Goal: Transaction & Acquisition: Download file/media

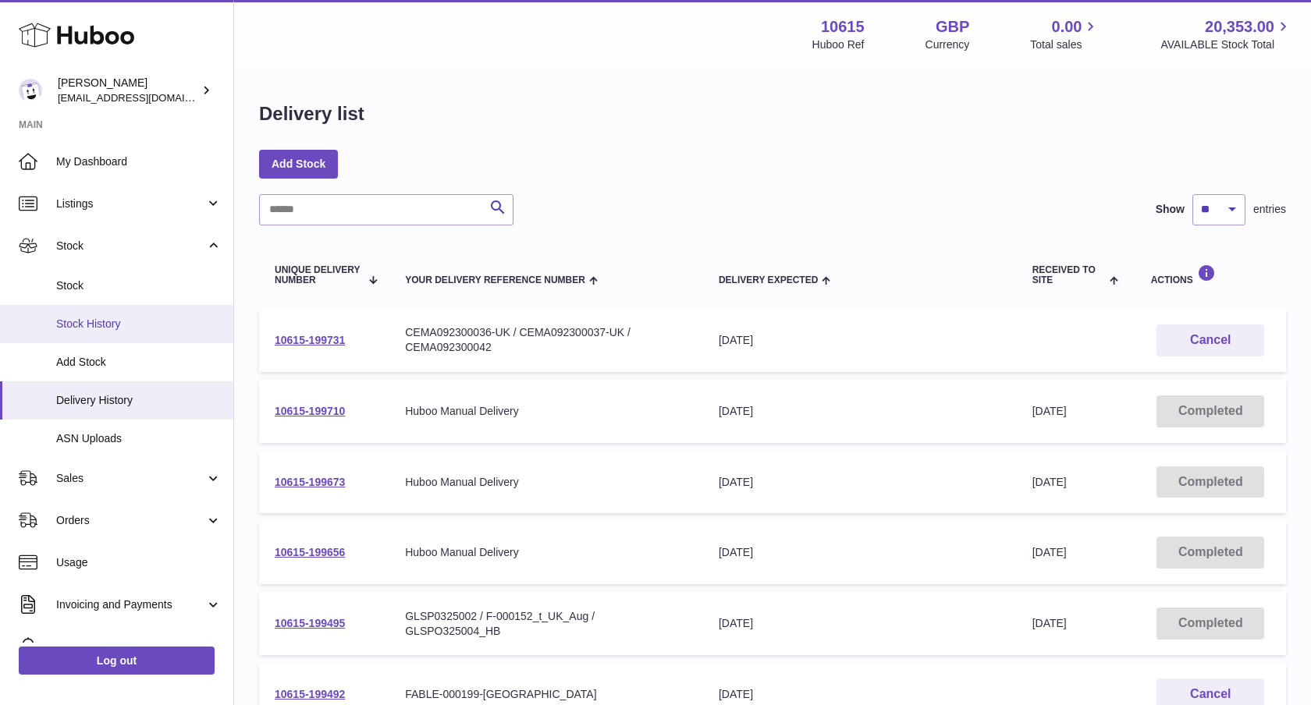
click at [147, 333] on link "Stock History" at bounding box center [116, 324] width 233 height 38
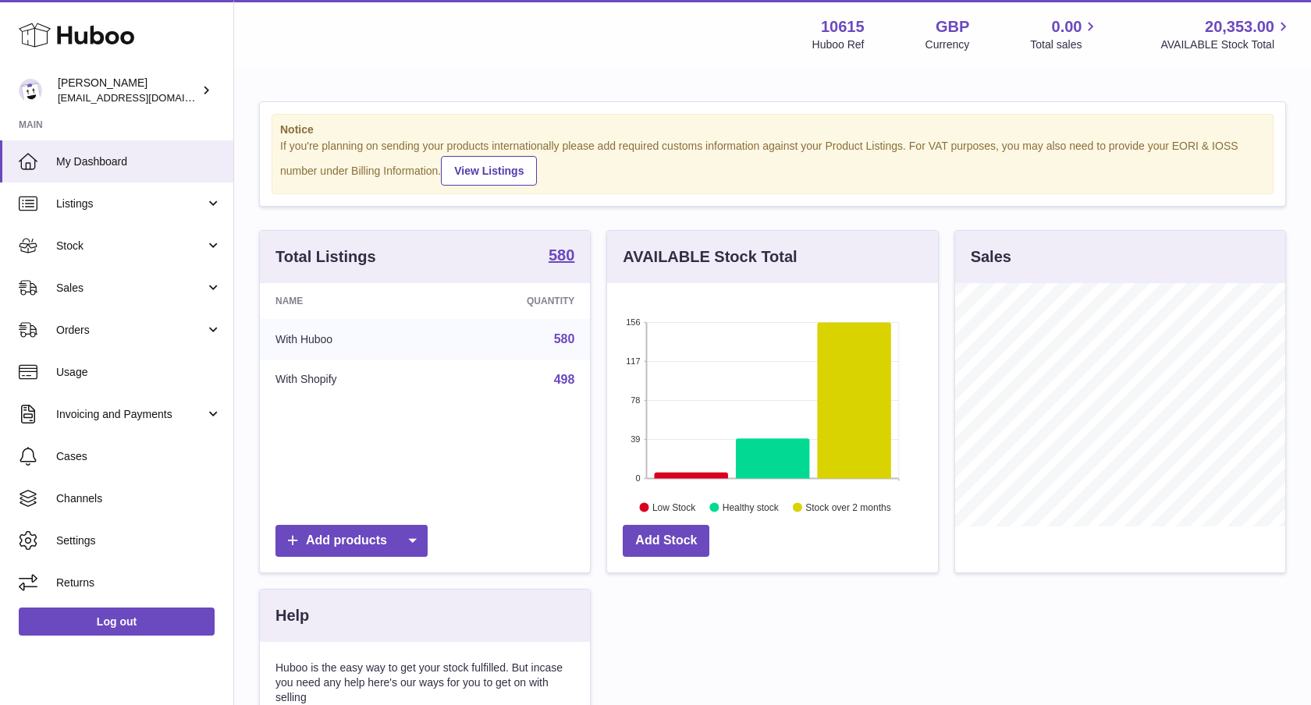
scroll to position [243, 331]
click at [160, 282] on span "Sales" at bounding box center [130, 288] width 149 height 15
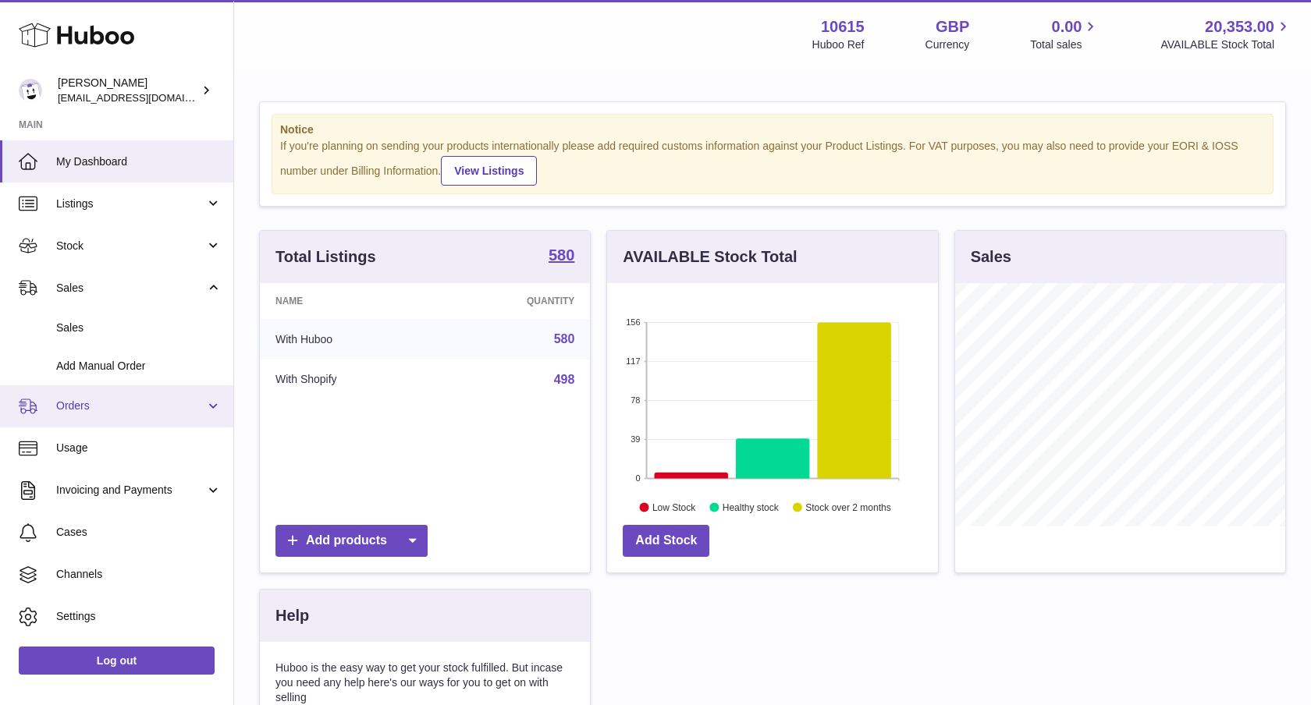
click at [176, 403] on span "Orders" at bounding box center [130, 406] width 149 height 15
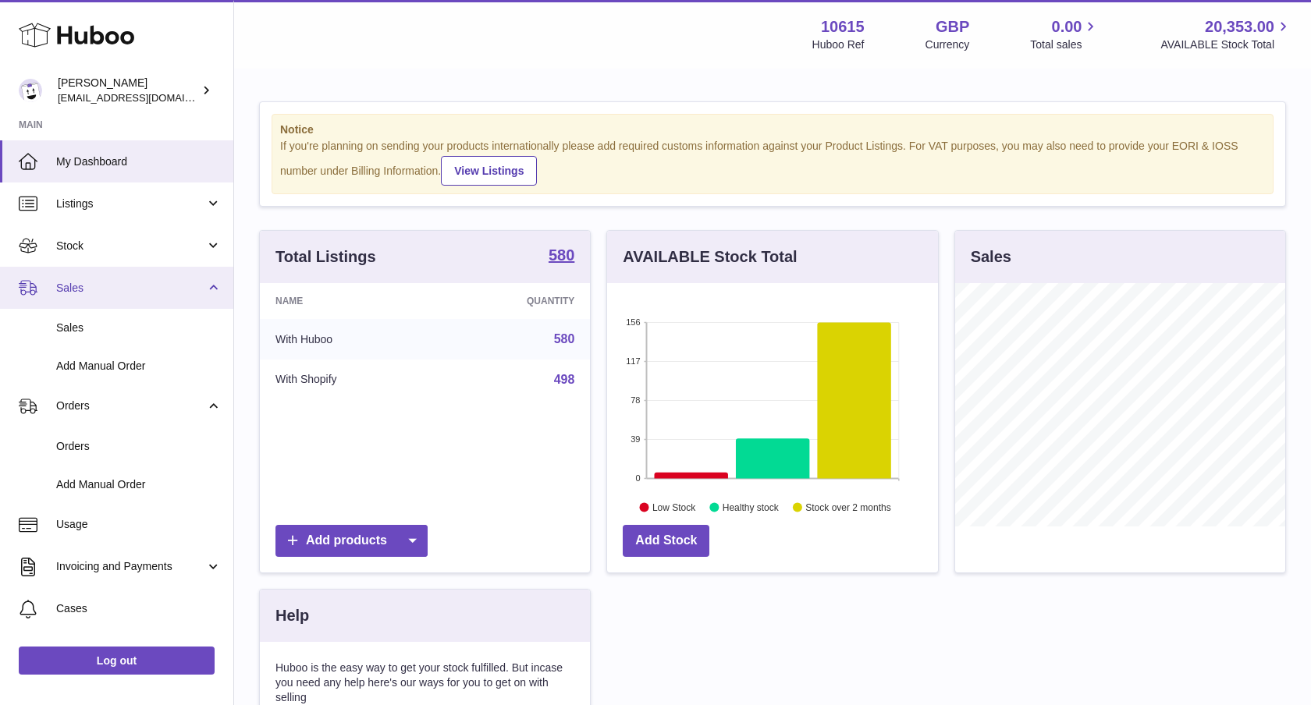
click at [119, 290] on span "Sales" at bounding box center [130, 288] width 149 height 15
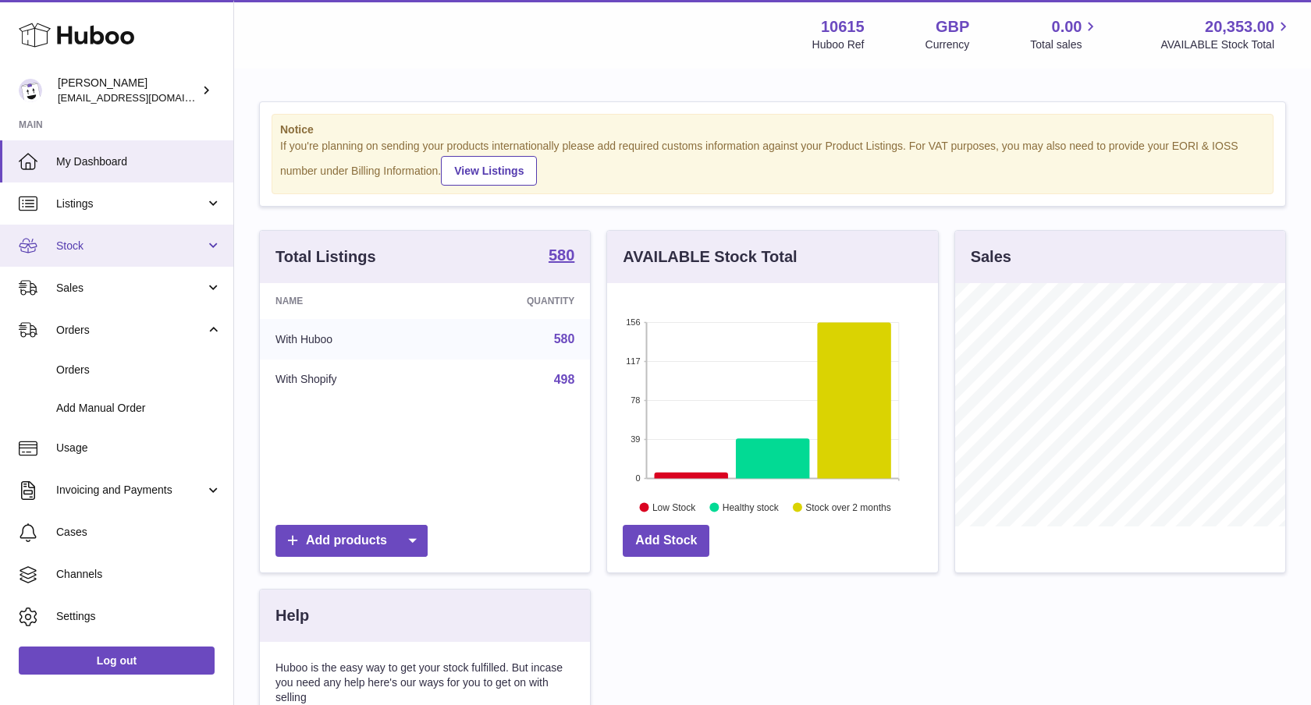
click at [155, 253] on span "Stock" at bounding box center [130, 246] width 149 height 15
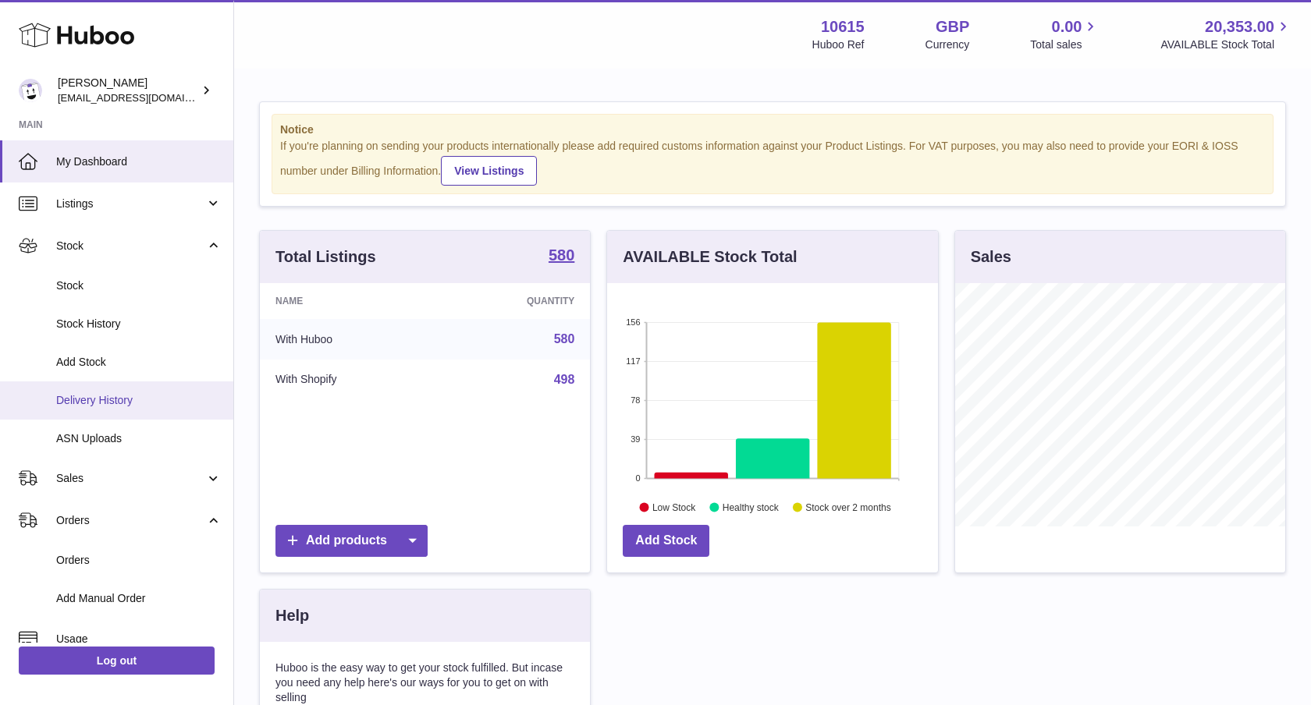
click at [108, 390] on link "Delivery History" at bounding box center [116, 401] width 233 height 38
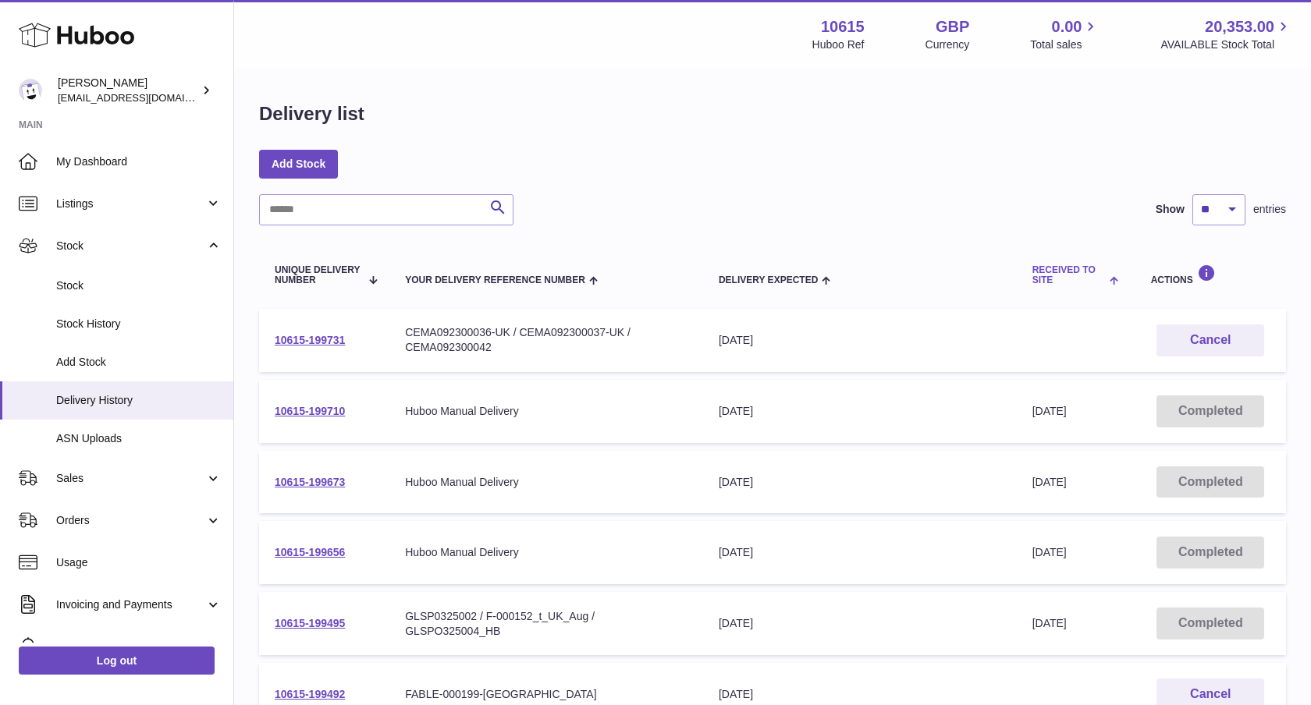
click at [1058, 286] on span "Received to Site" at bounding box center [1069, 275] width 74 height 20
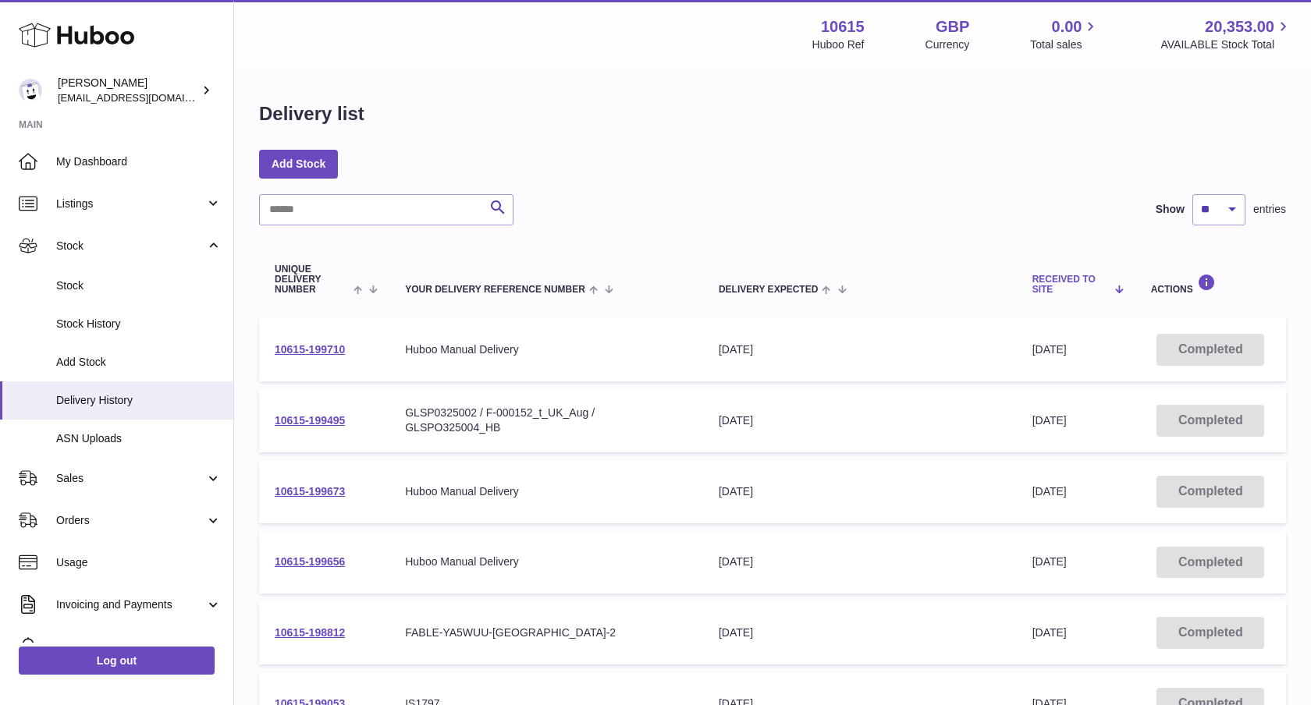
click at [1079, 288] on span "Received to Site" at bounding box center [1069, 285] width 74 height 20
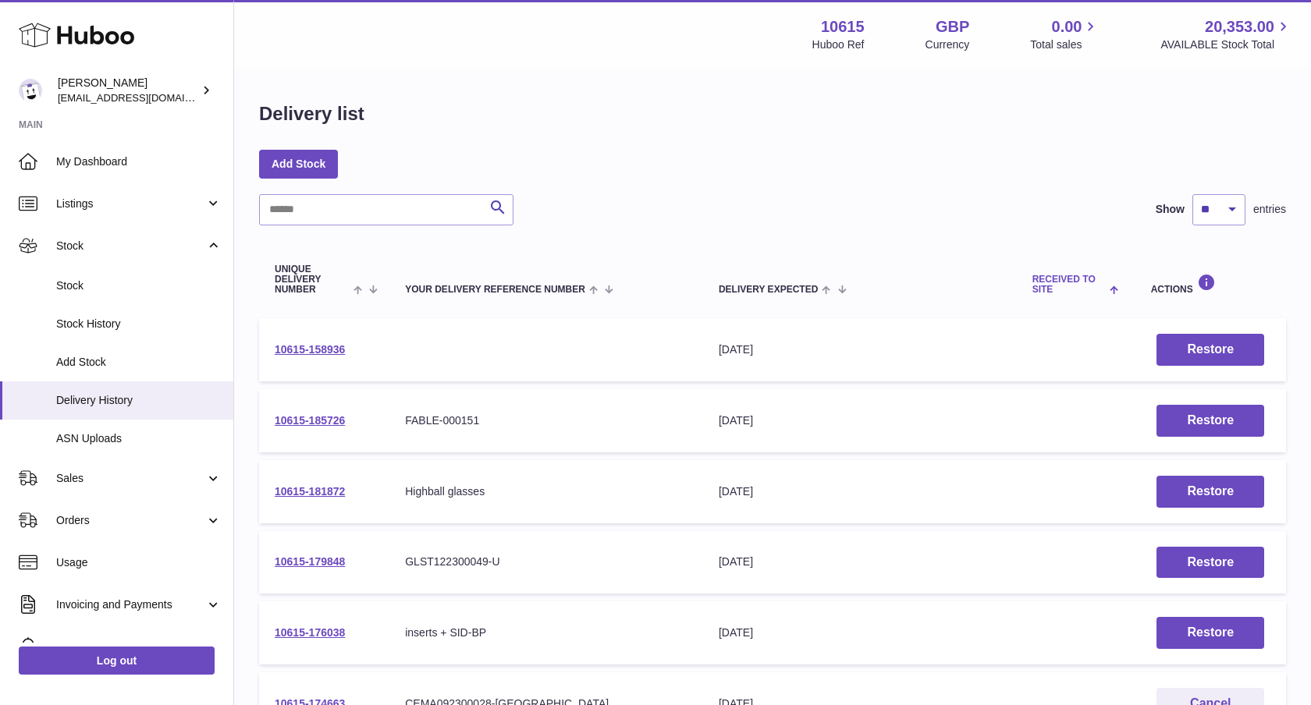
click at [1032, 291] on span "Received to Site" at bounding box center [1069, 285] width 74 height 20
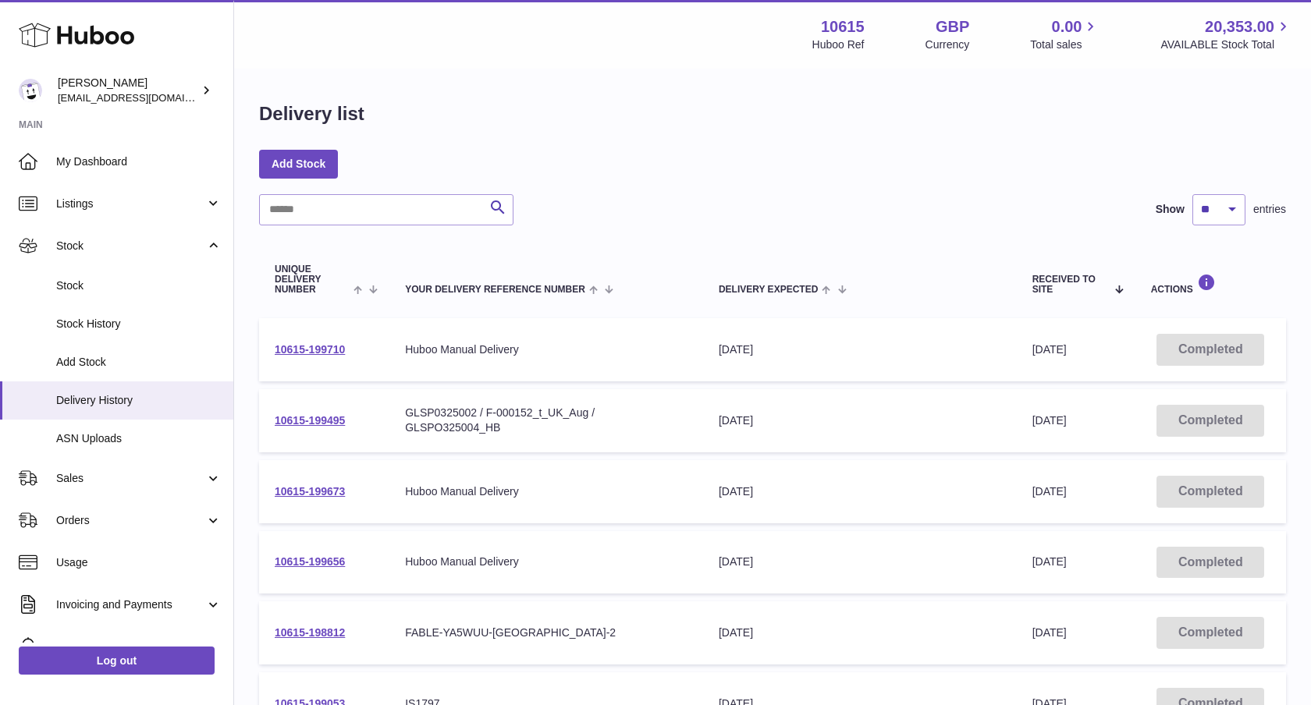
click at [347, 414] on td "10615-199495" at bounding box center [324, 420] width 130 height 63
drag, startPoint x: 391, startPoint y: 411, endPoint x: 508, endPoint y: 439, distance: 120.4
click at [504, 439] on tr "10615-199495 Your Delivery Reference Number GLSP0325002 / F-000152_t_UK_Aug / G…" at bounding box center [772, 420] width 1027 height 63
click at [508, 439] on td "Your Delivery Reference Number GLSP0325002 / F-000152_t_UK_Aug / GLSPO325004_HB" at bounding box center [546, 420] width 314 height 63
drag, startPoint x: 368, startPoint y: 421, endPoint x: 274, endPoint y: 420, distance: 94.4
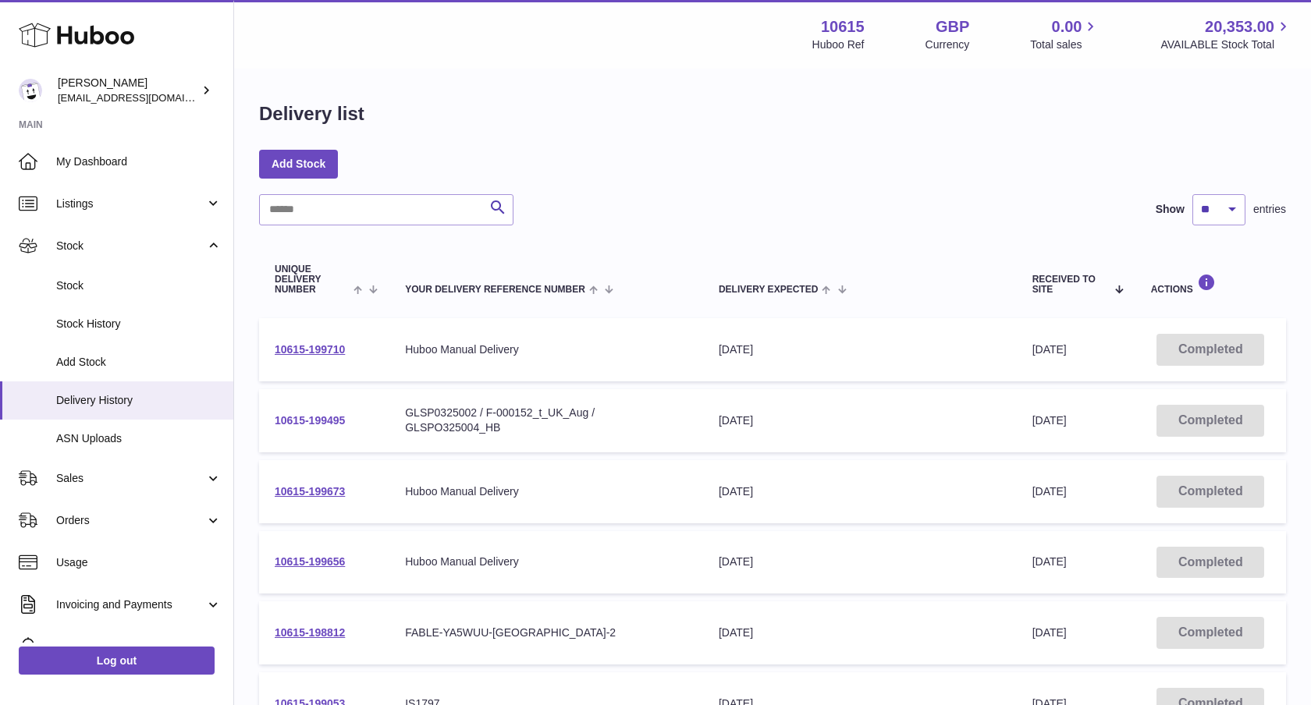
click at [274, 421] on td "10615-199495" at bounding box center [324, 420] width 130 height 63
click at [489, 450] on td "Your Delivery Reference Number GLSP0325002 / F-000152_t_UK_Aug / GLSPO325004_HB" at bounding box center [546, 420] width 314 height 63
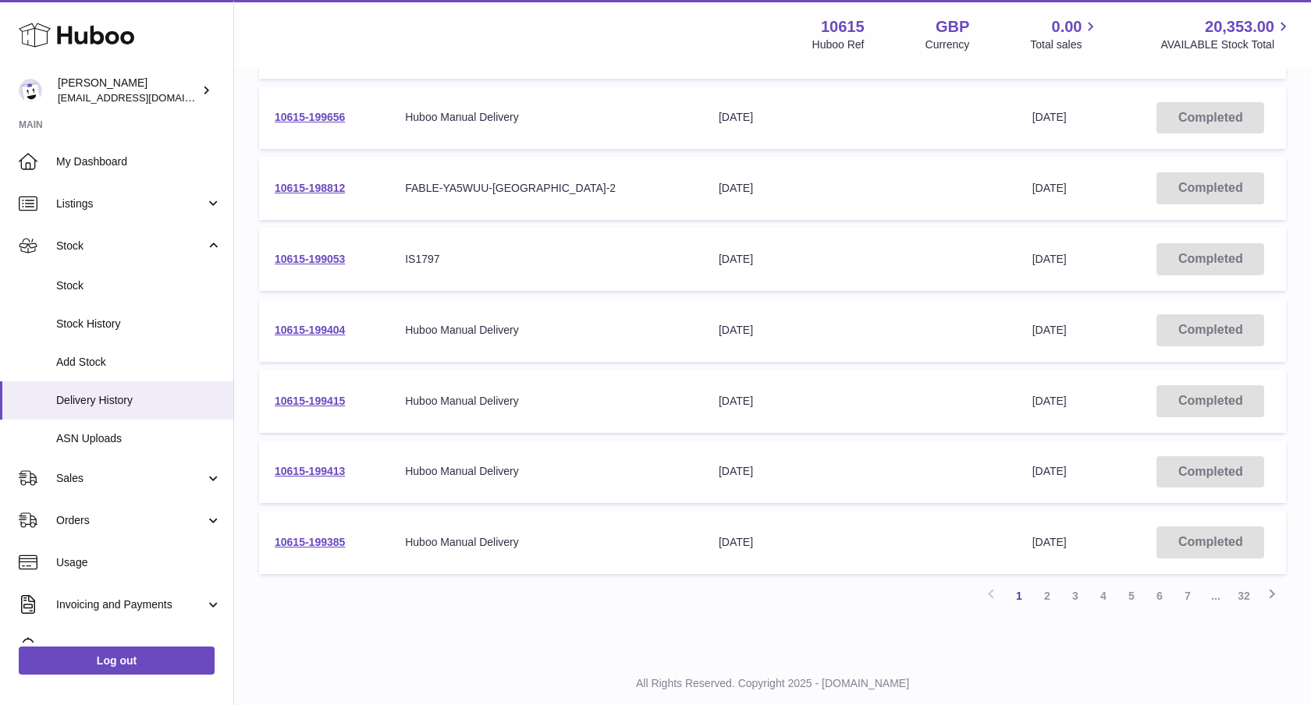
scroll to position [485, 0]
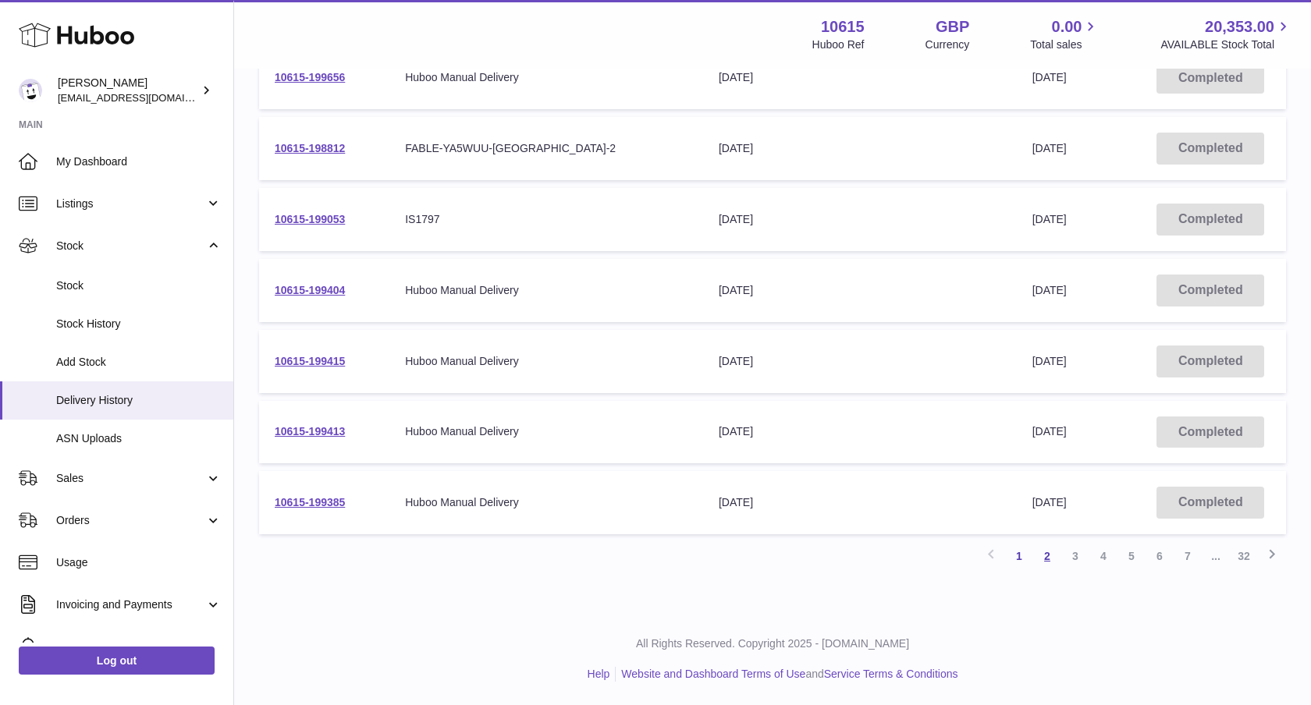
click at [1048, 556] on link "2" at bounding box center [1047, 556] width 28 height 28
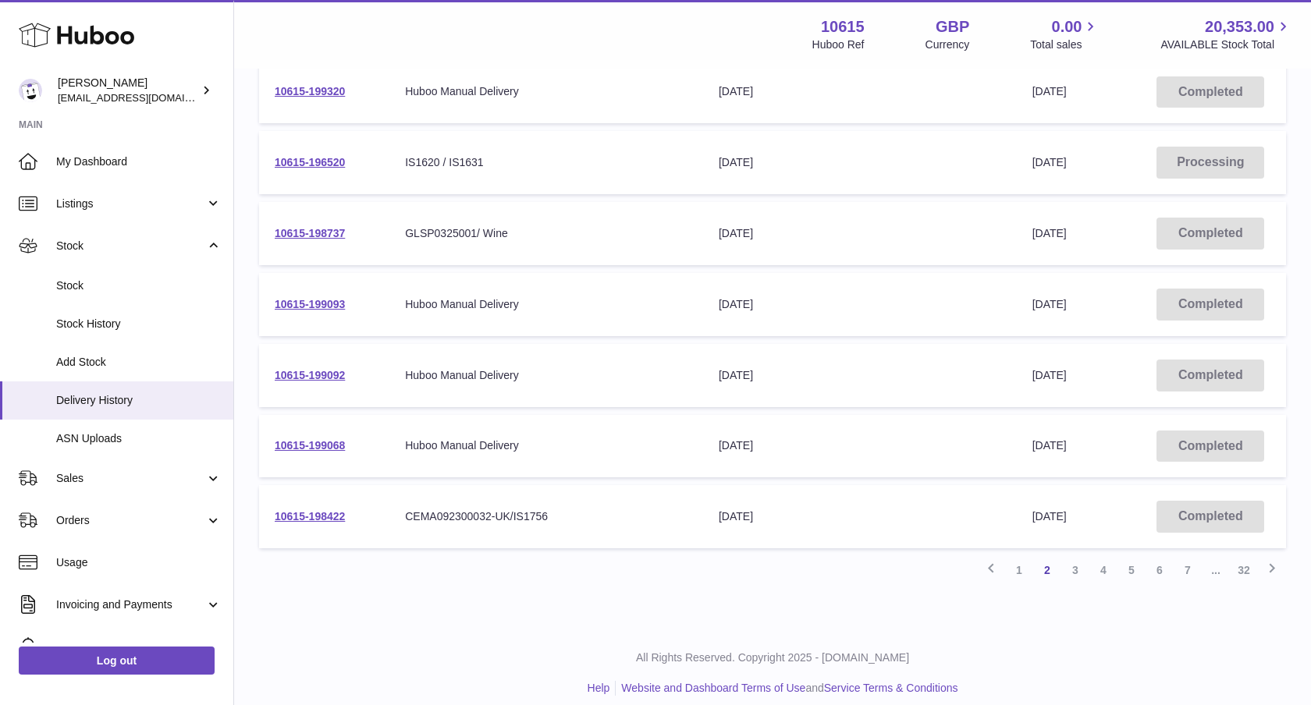
scroll to position [485, 0]
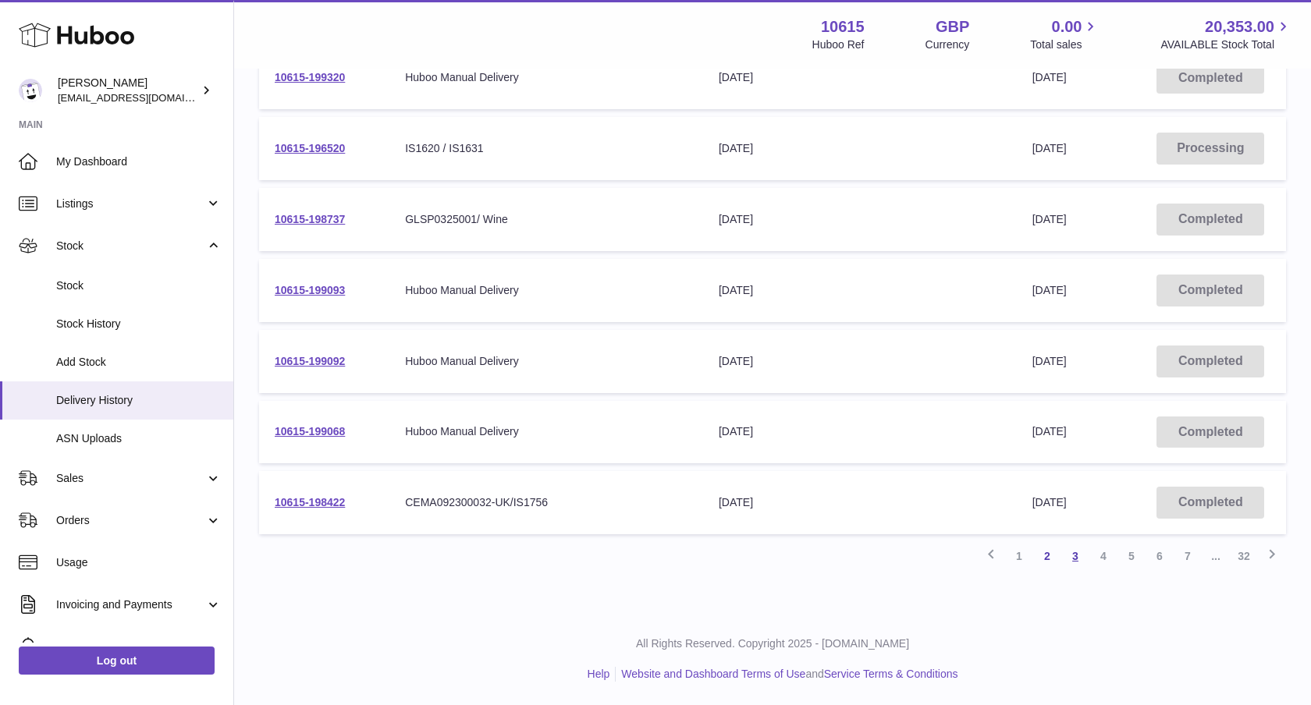
click at [1079, 562] on link "3" at bounding box center [1075, 556] width 28 height 28
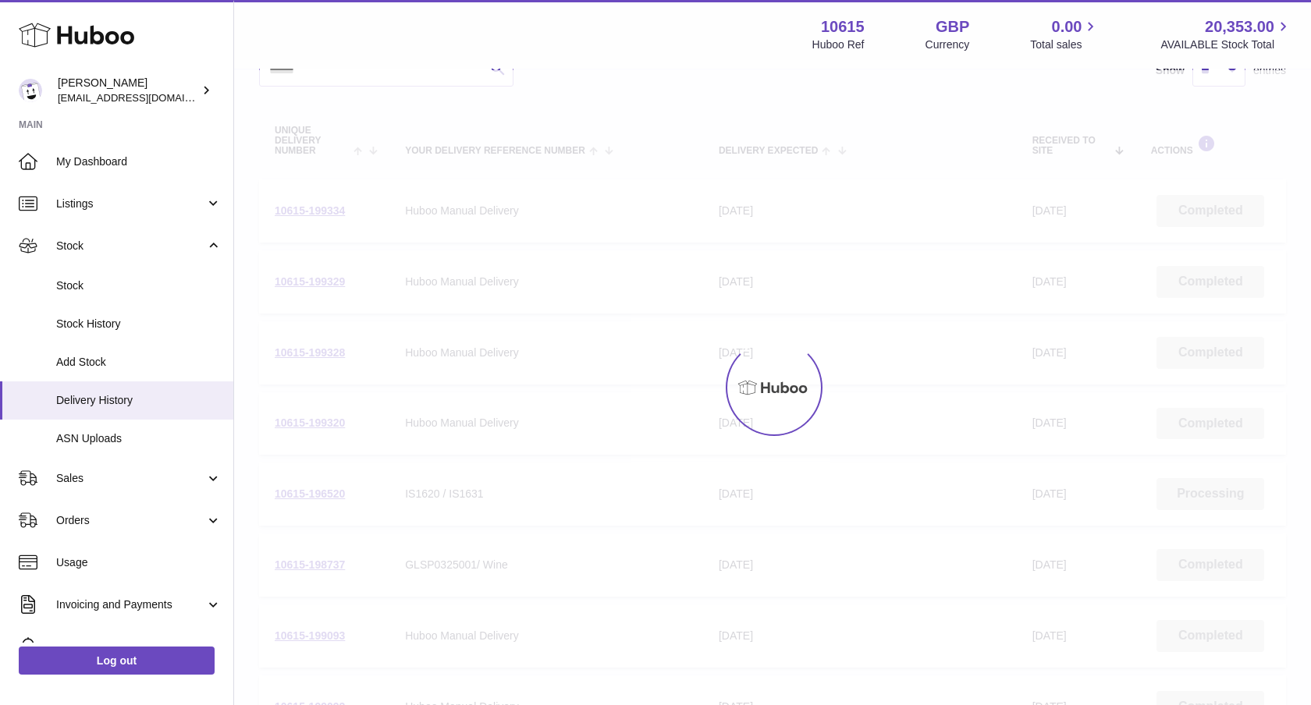
scroll to position [70, 0]
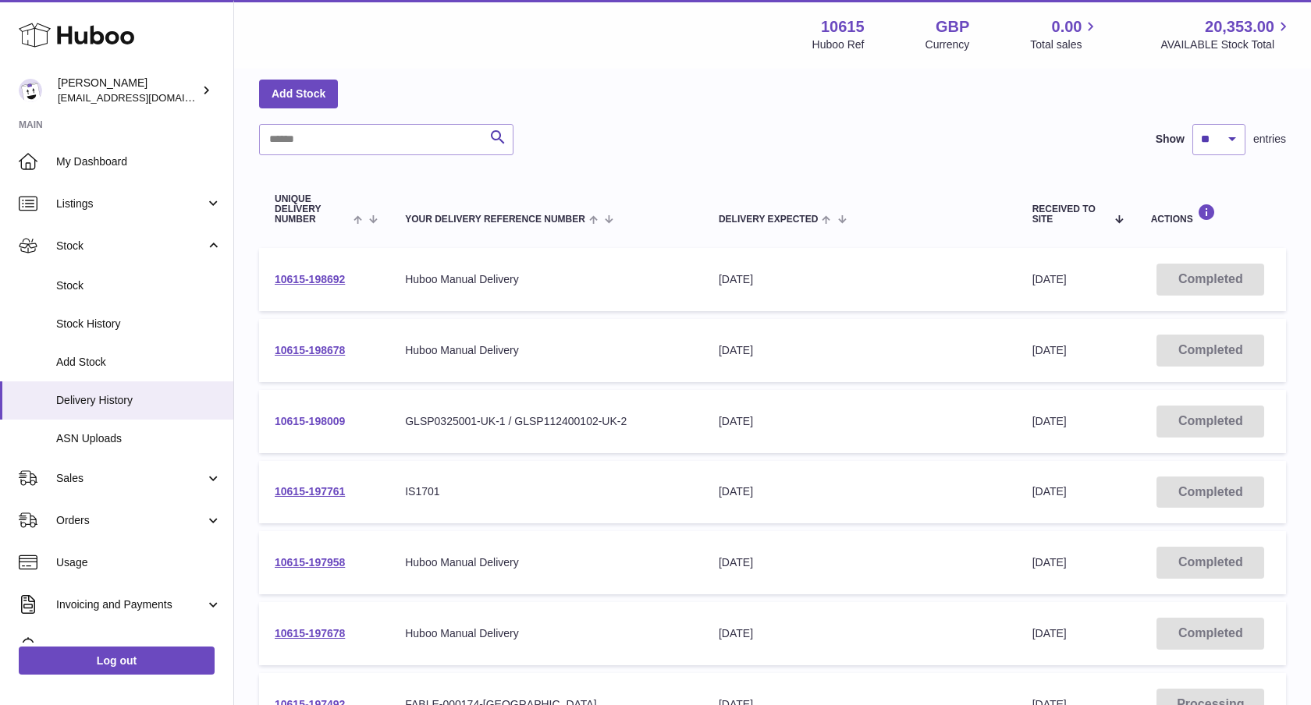
click at [313, 422] on link "10615-198009" at bounding box center [310, 421] width 70 height 12
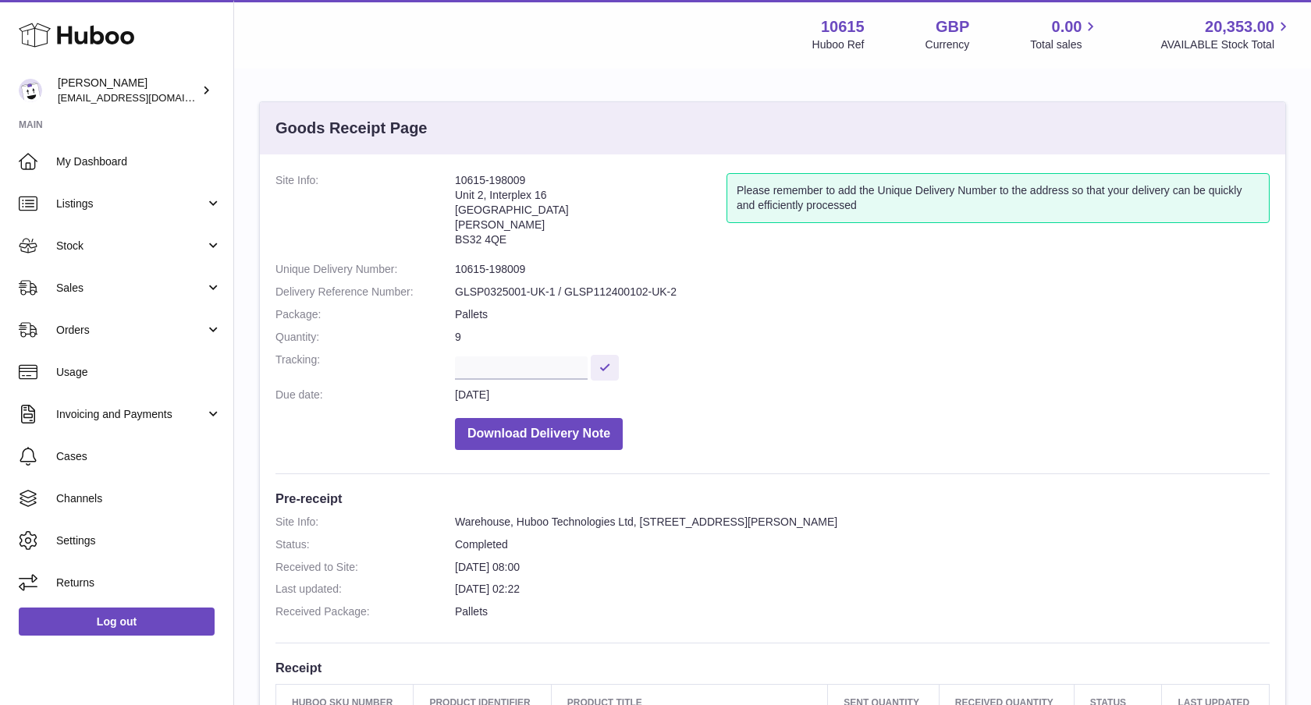
click at [469, 170] on div "Site Info: 10615-198009 Unit 2, Interplex 16 Ash Ridge Road Bradley Stoke BS32 …" at bounding box center [772, 640] width 1025 height 971
click at [467, 176] on address "10615-198009 Unit 2, Interplex 16 Ash Ridge Road Bradley Stoke BS32 4QE" at bounding box center [591, 213] width 272 height 81
click at [468, 176] on address "10615-198009 Unit 2, Interplex 16 Ash Ridge Road Bradley Stoke BS32 4QE" at bounding box center [591, 213] width 272 height 81
click at [467, 176] on address "10615-198009 Unit 2, Interplex 16 Ash Ridge Road Bradley Stoke BS32 4QE" at bounding box center [591, 213] width 272 height 81
copy address "10615-198009"
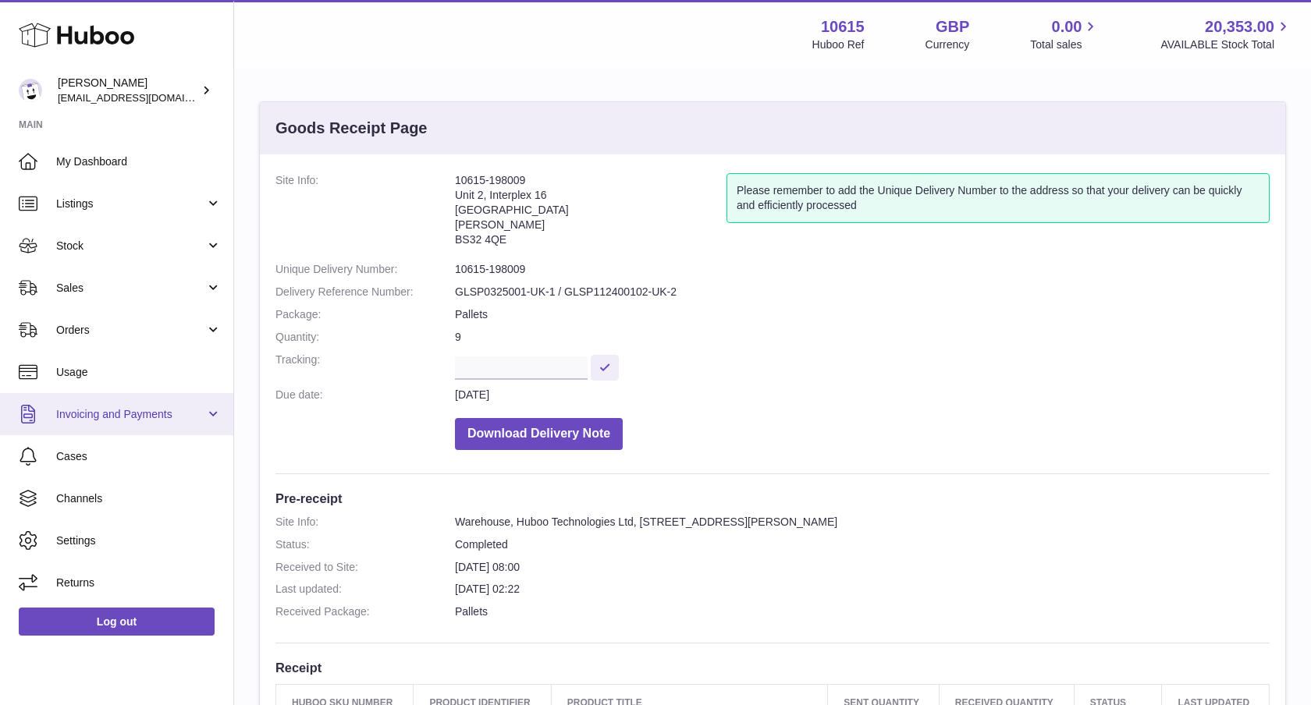
click at [126, 413] on span "Invoicing and Payments" at bounding box center [130, 414] width 149 height 15
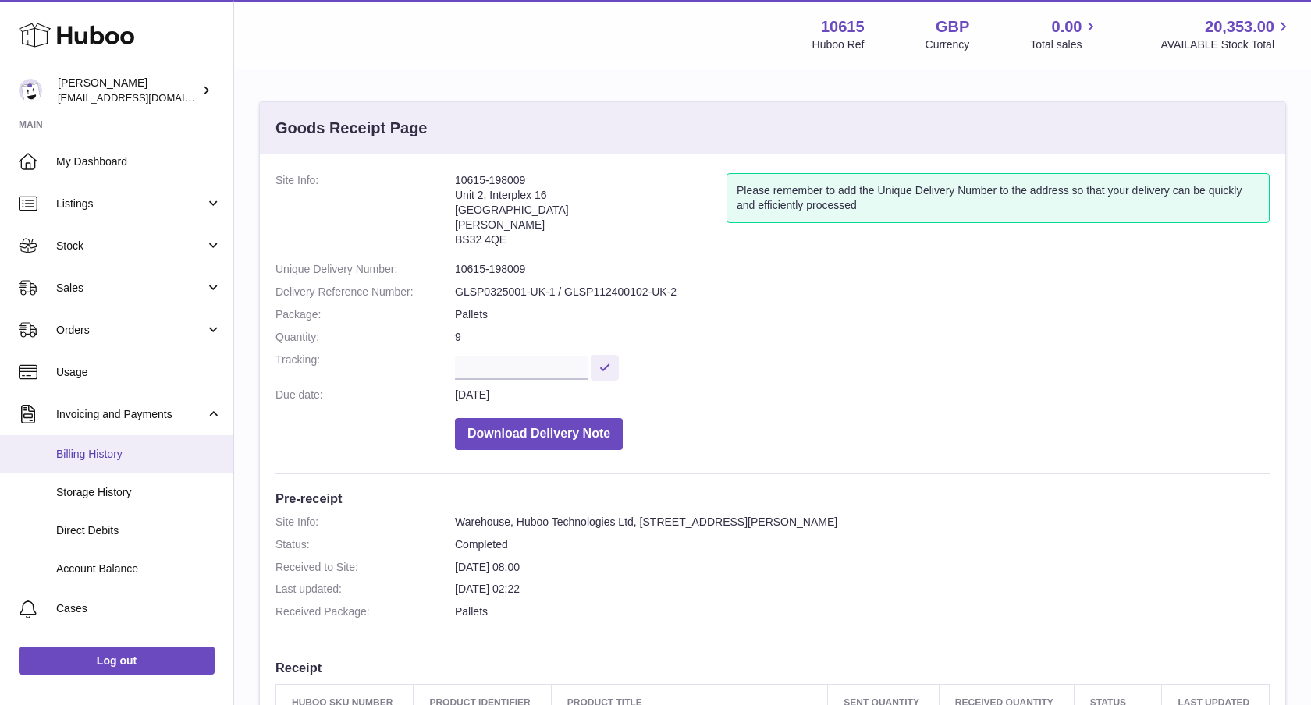
click at [126, 451] on span "Billing History" at bounding box center [138, 454] width 165 height 15
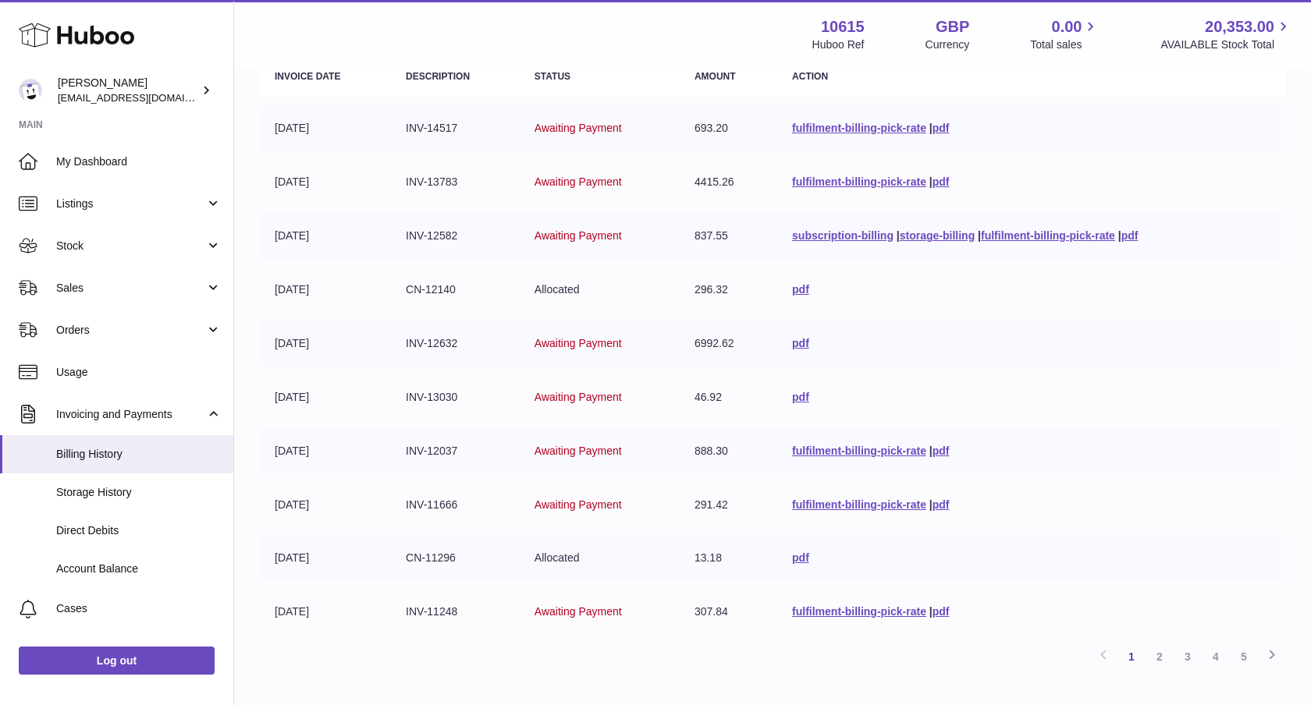
scroll to position [215, 0]
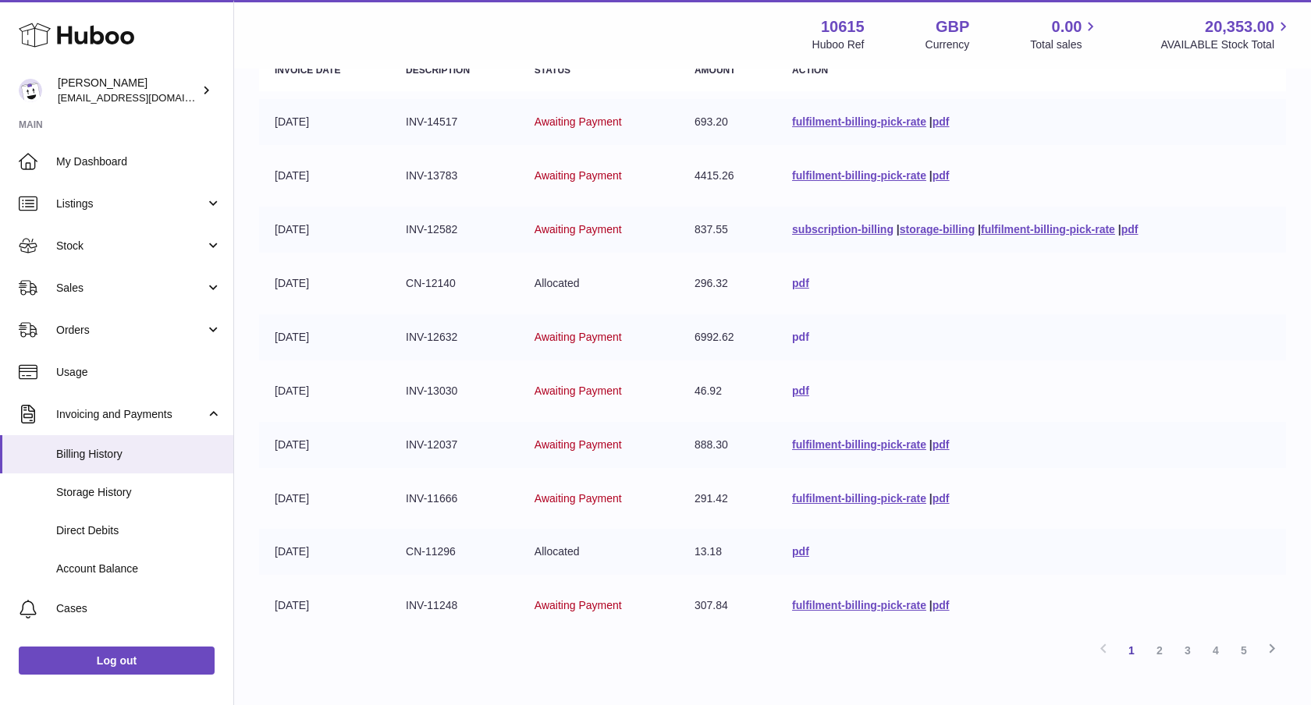
click at [798, 343] on link "pdf" at bounding box center [800, 337] width 17 height 12
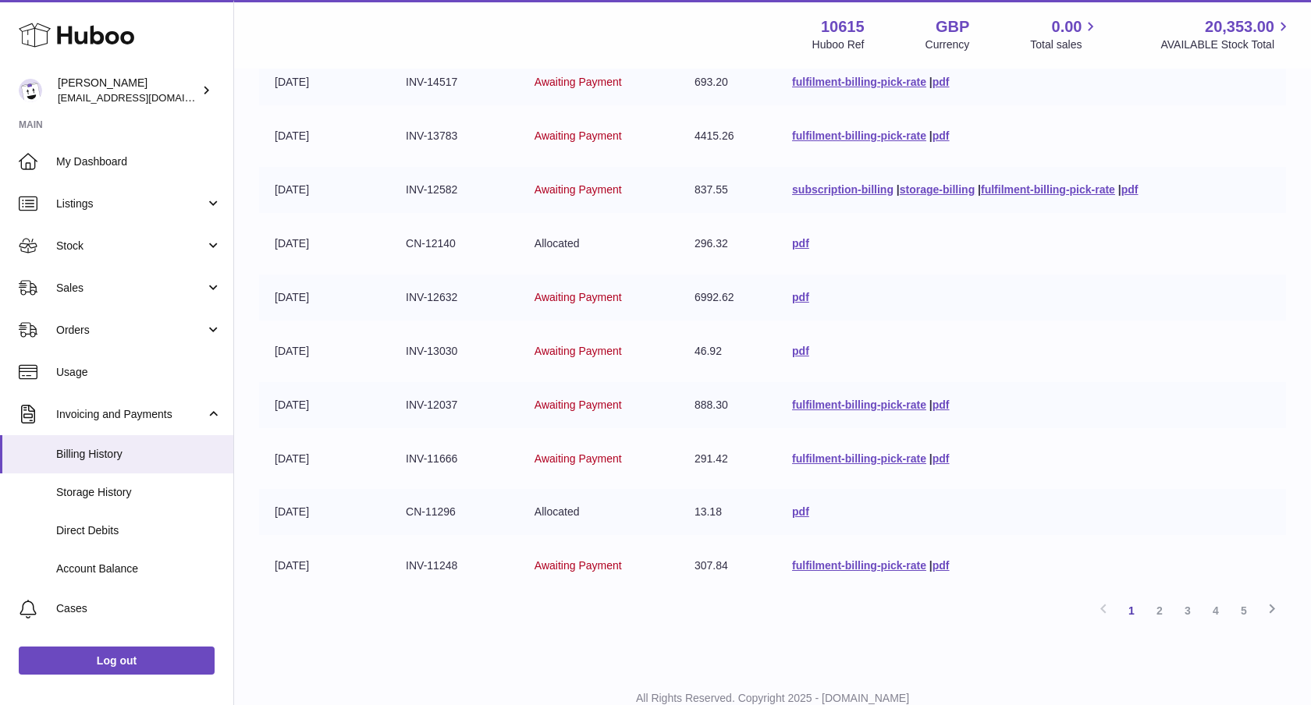
scroll to position [261, 0]
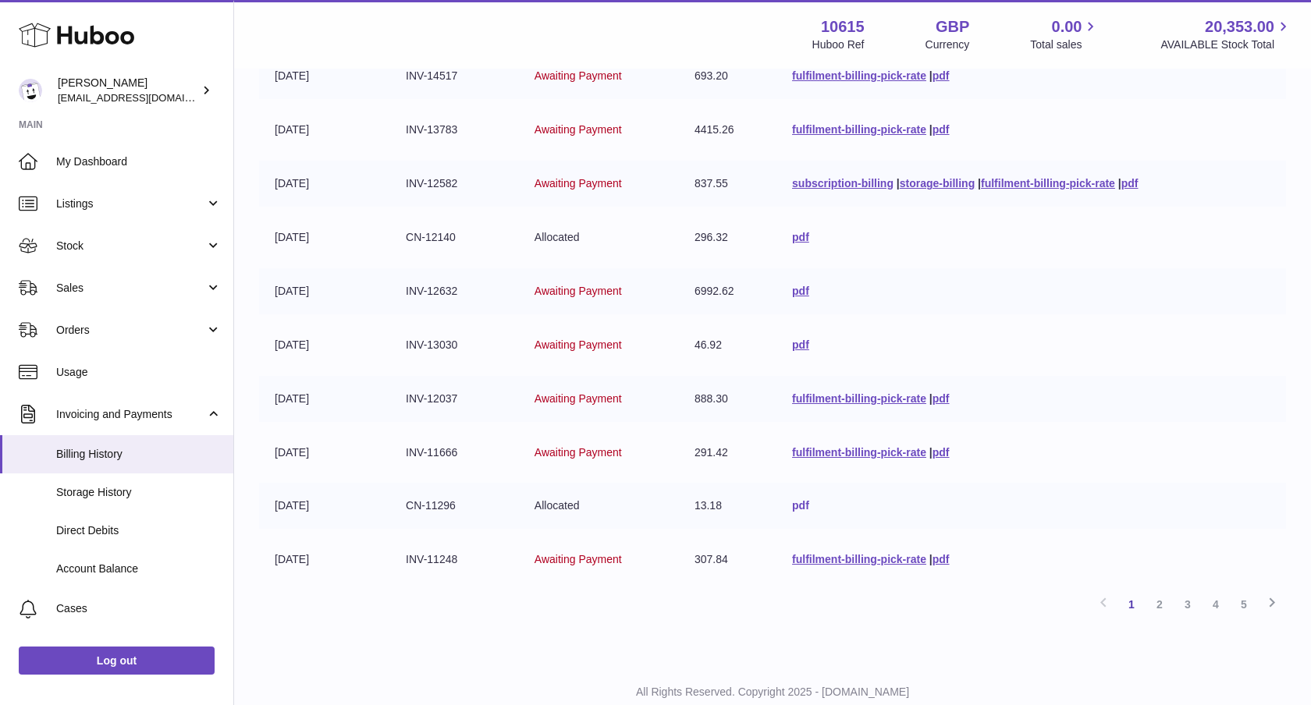
click at [798, 509] on link "pdf" at bounding box center [800, 505] width 17 height 12
click at [936, 453] on link "pdf" at bounding box center [941, 452] width 17 height 12
click at [939, 403] on link "pdf" at bounding box center [941, 399] width 17 height 12
click at [793, 341] on link "pdf" at bounding box center [800, 345] width 17 height 12
click at [794, 293] on link "pdf" at bounding box center [800, 291] width 17 height 12
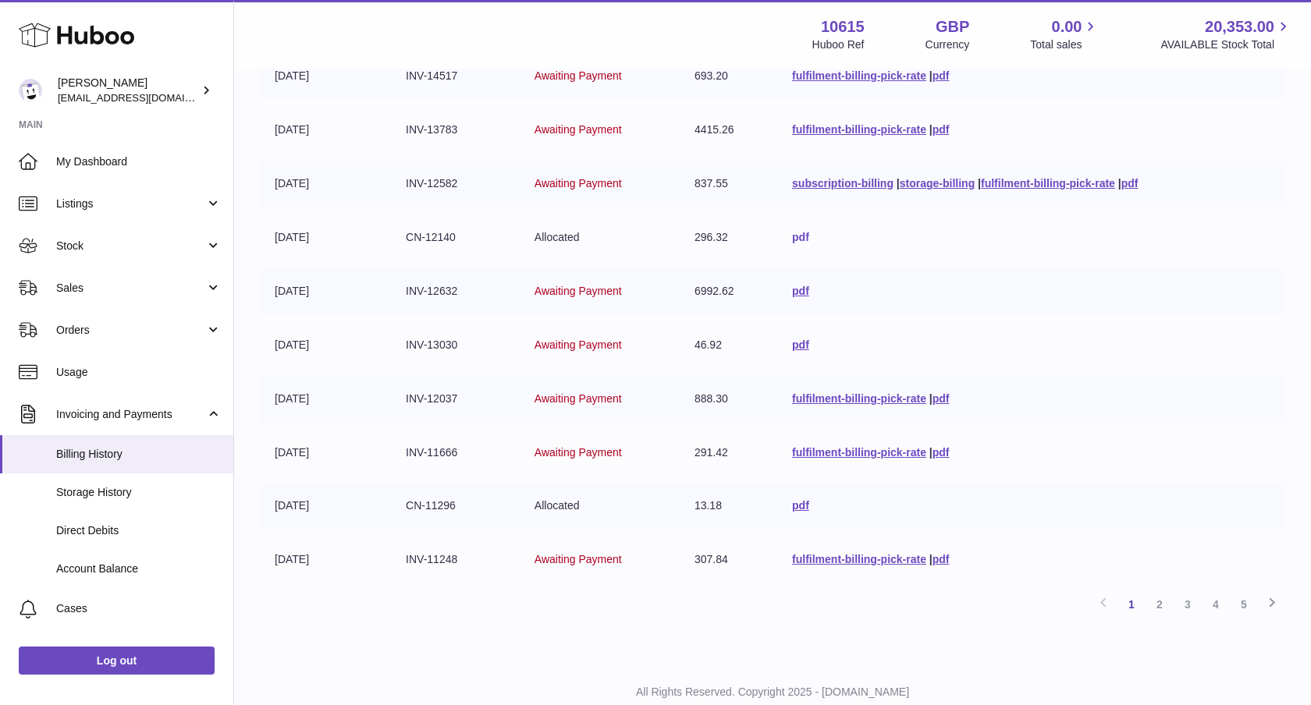
click at [795, 233] on link "pdf" at bounding box center [800, 237] width 17 height 12
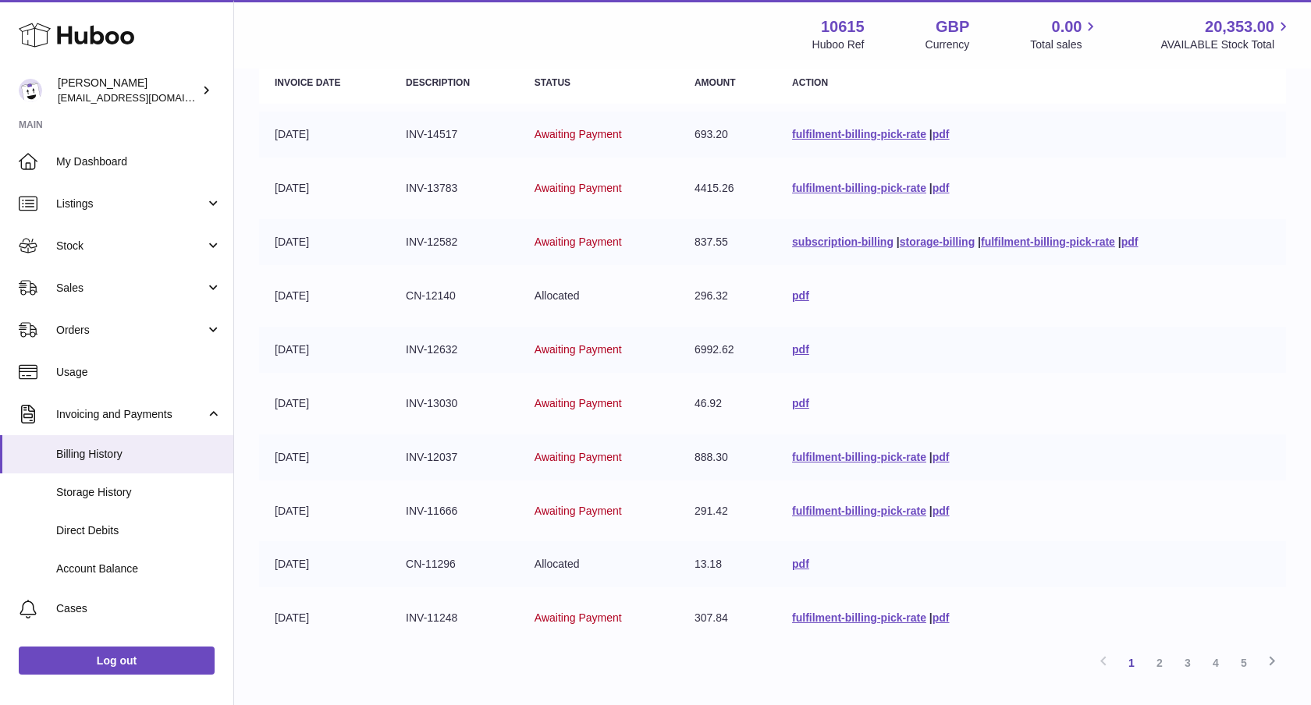
scroll to position [201, 0]
click at [1135, 246] on link "pdf" at bounding box center [1129, 243] width 17 height 12
click at [933, 193] on link "pdf" at bounding box center [941, 189] width 17 height 12
click at [939, 139] on link "pdf" at bounding box center [941, 136] width 17 height 12
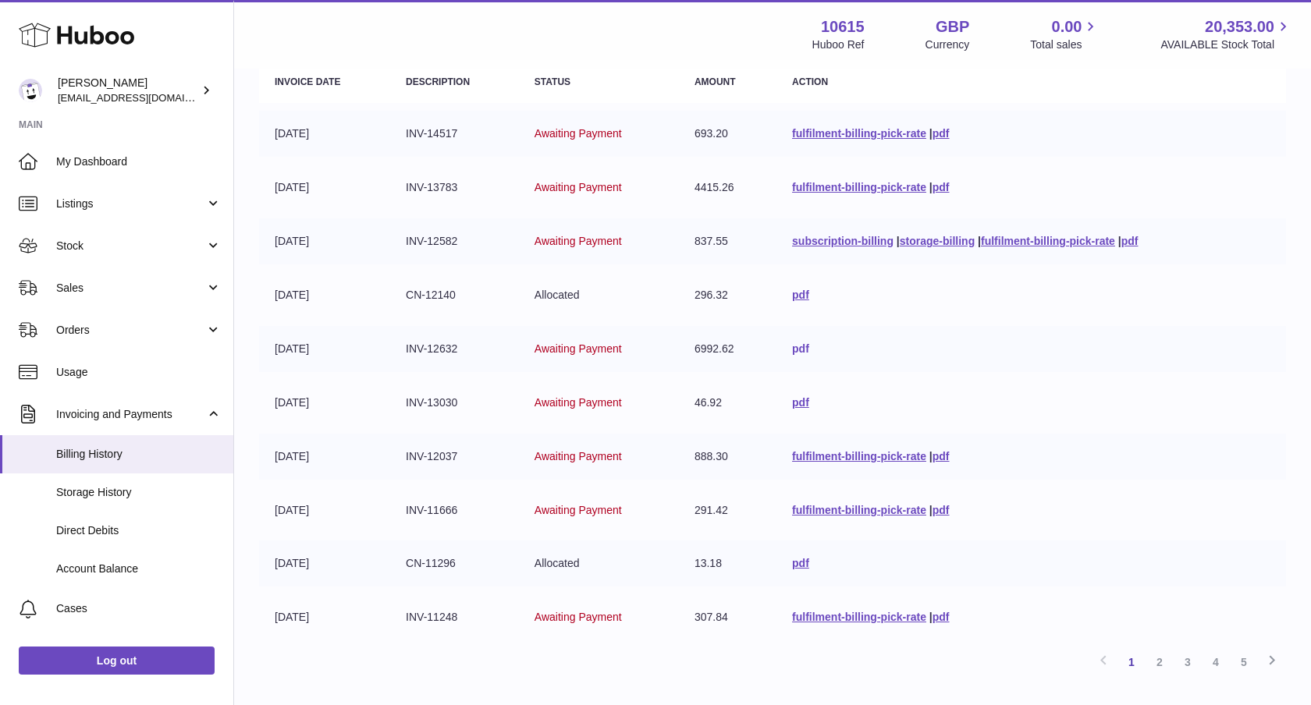
click at [799, 352] on link "pdf" at bounding box center [800, 349] width 17 height 12
click at [137, 260] on link "Stock" at bounding box center [116, 246] width 233 height 42
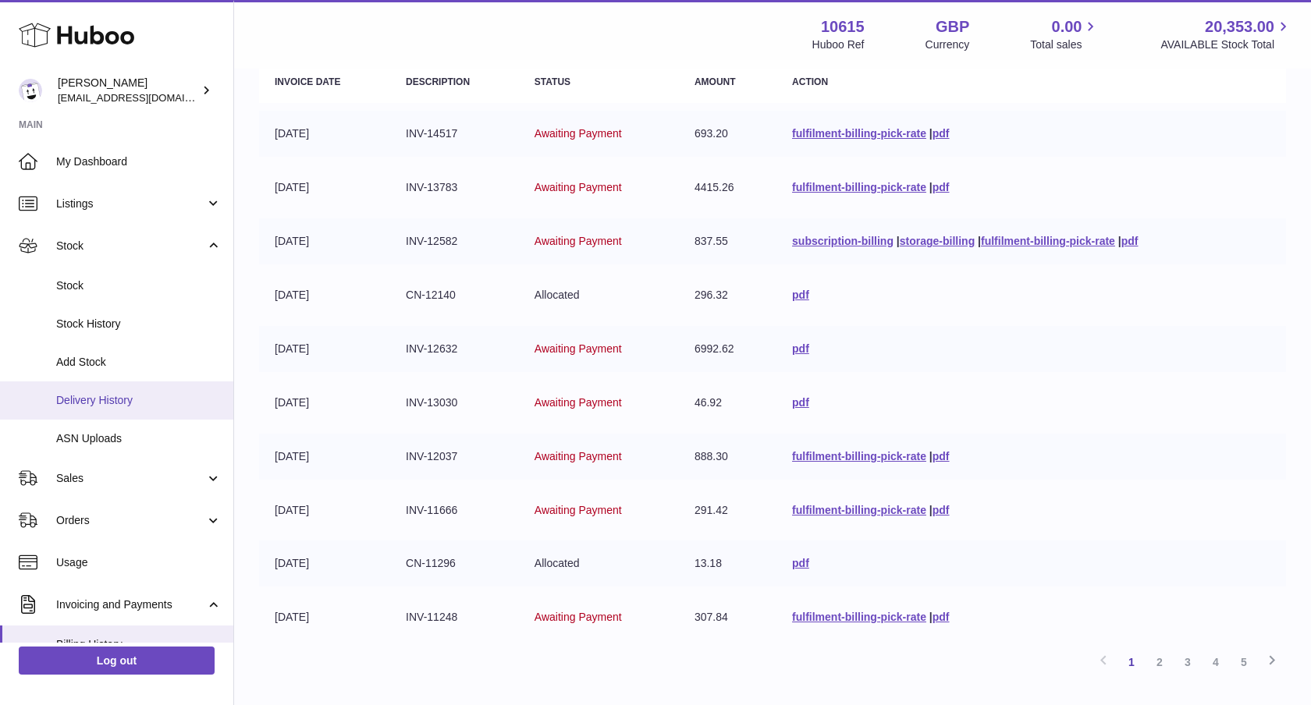
click at [125, 389] on link "Delivery History" at bounding box center [116, 401] width 233 height 38
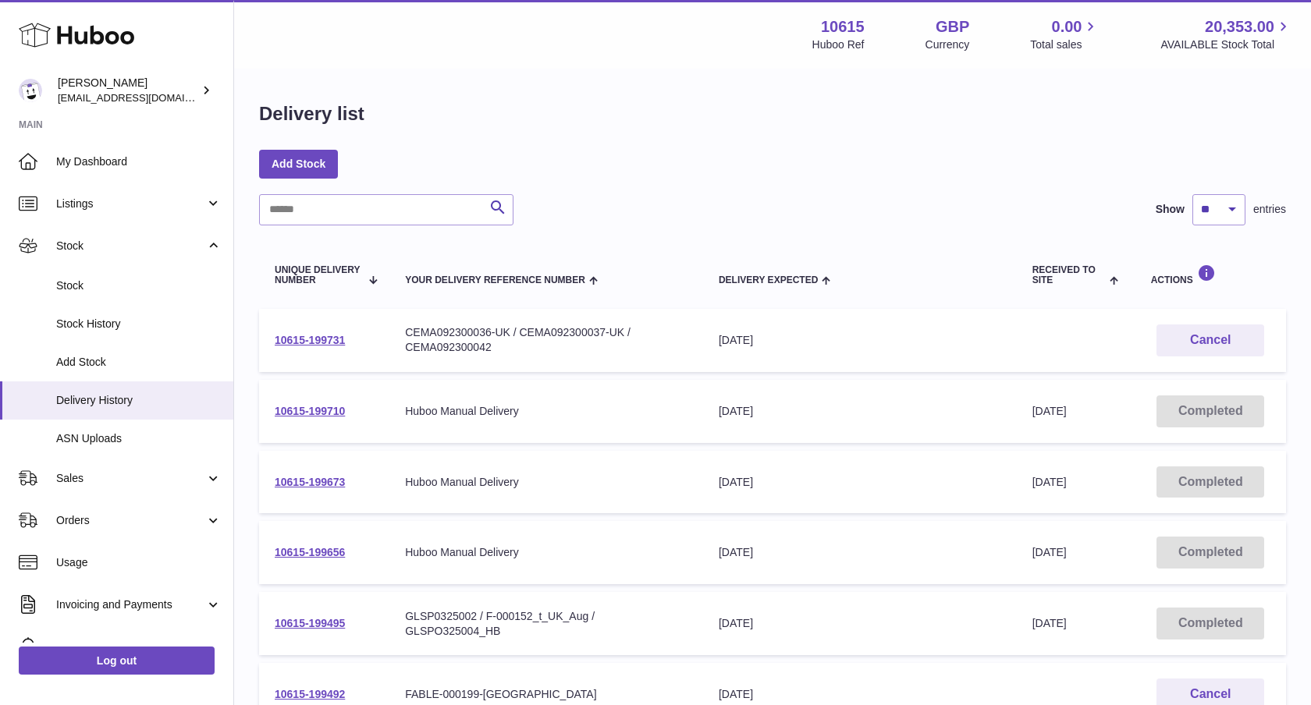
click at [1086, 275] on span "Received to Site" at bounding box center [1069, 275] width 74 height 20
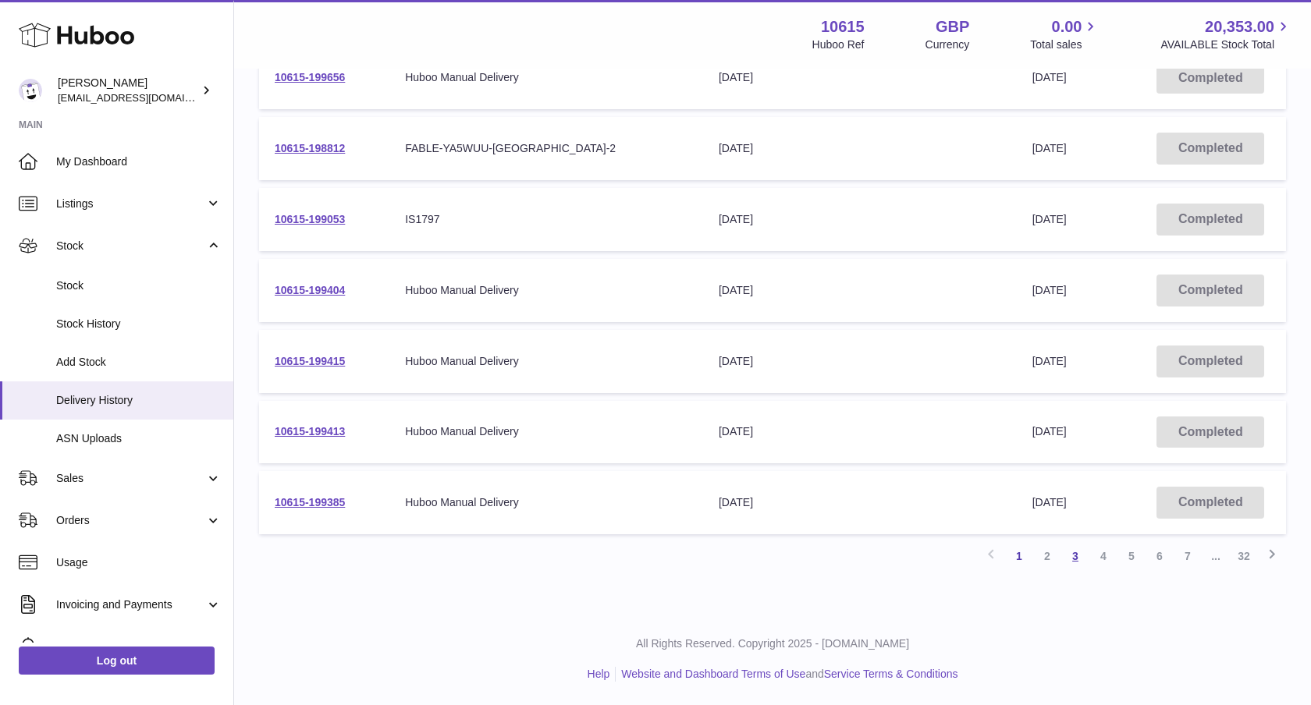
click at [1071, 558] on link "3" at bounding box center [1075, 556] width 28 height 28
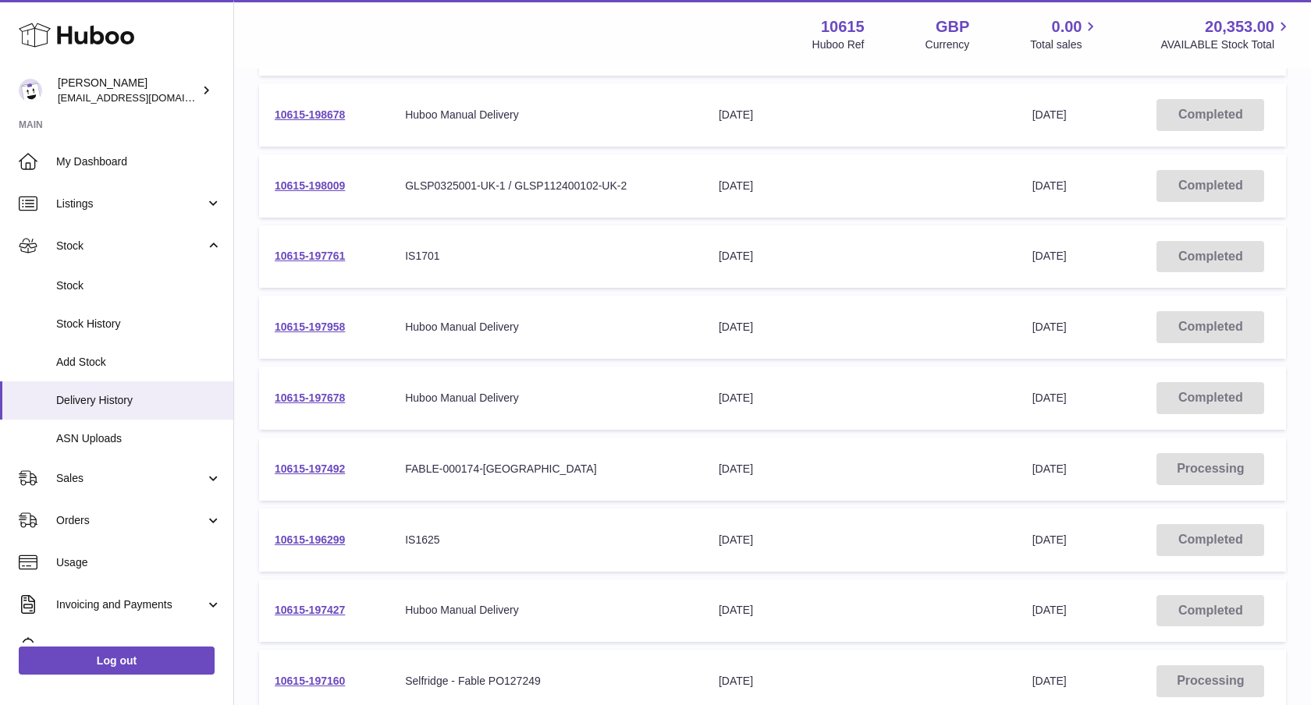
scroll to position [44, 0]
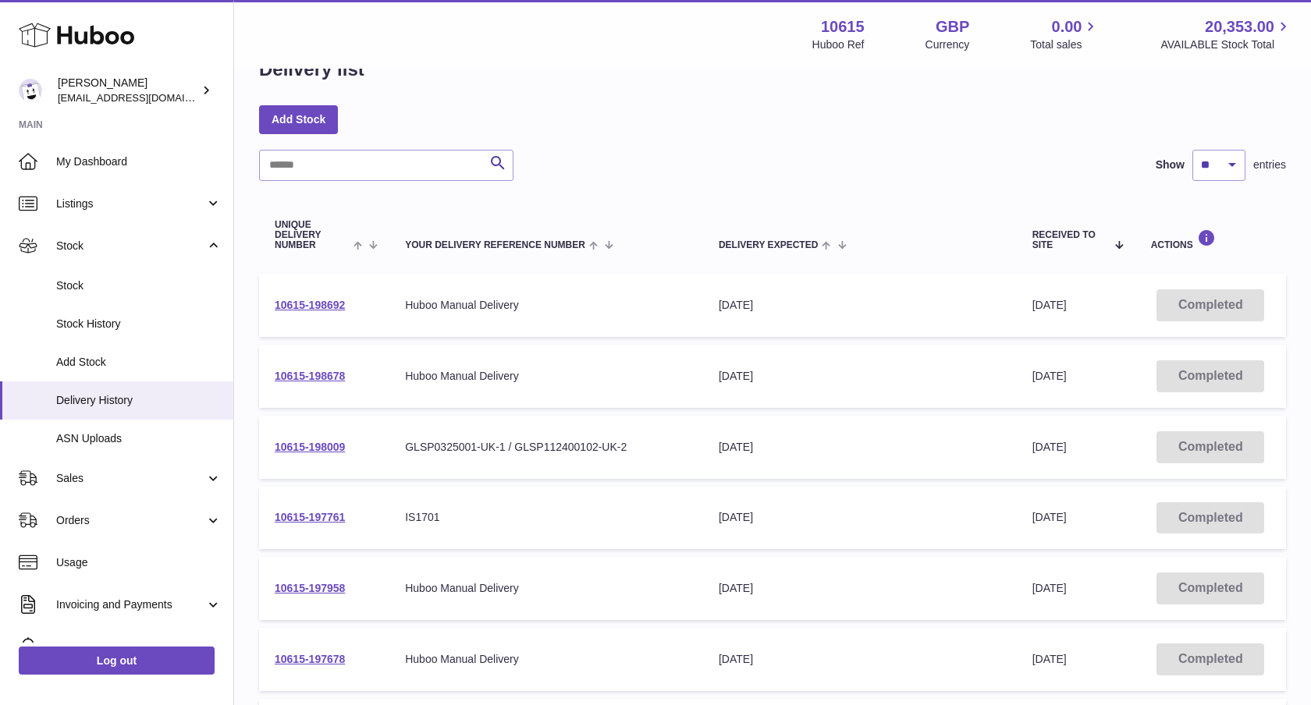
drag, startPoint x: 359, startPoint y: 451, endPoint x: 272, endPoint y: 452, distance: 86.6
click at [273, 451] on td "10615-198009" at bounding box center [324, 447] width 130 height 63
copy link "10615-198009"
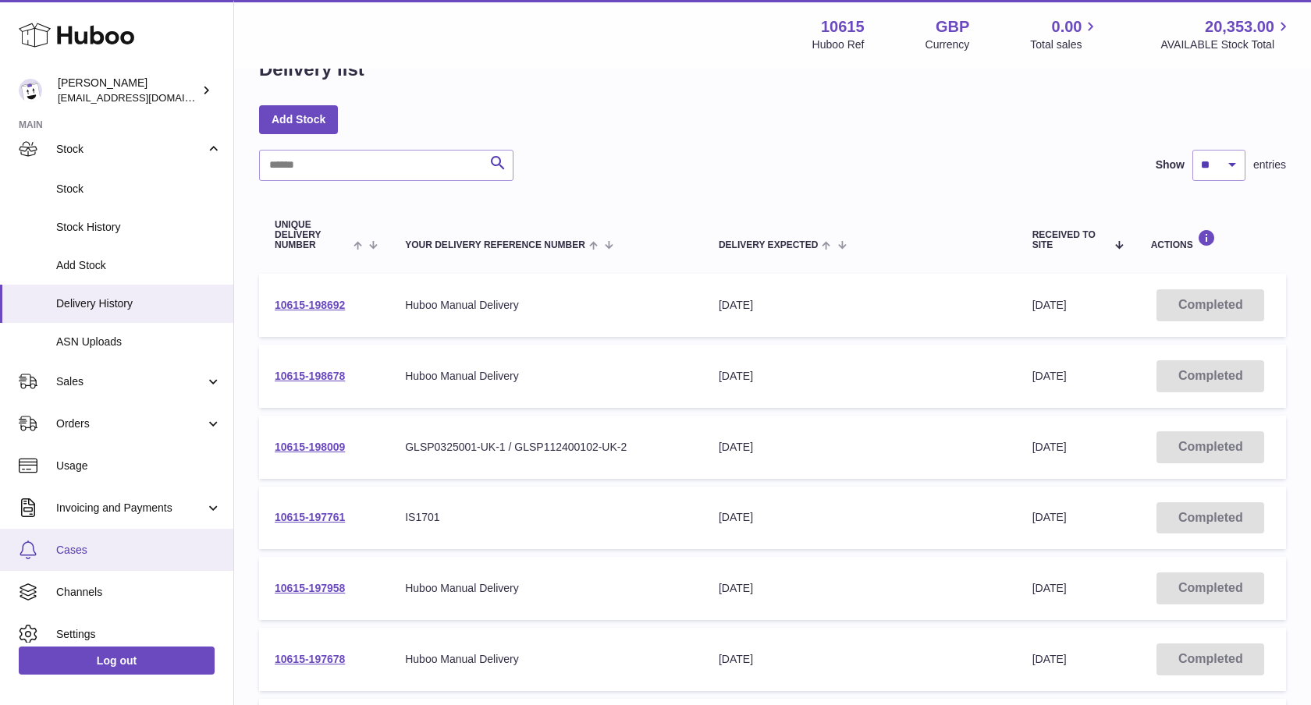
scroll to position [151, 0]
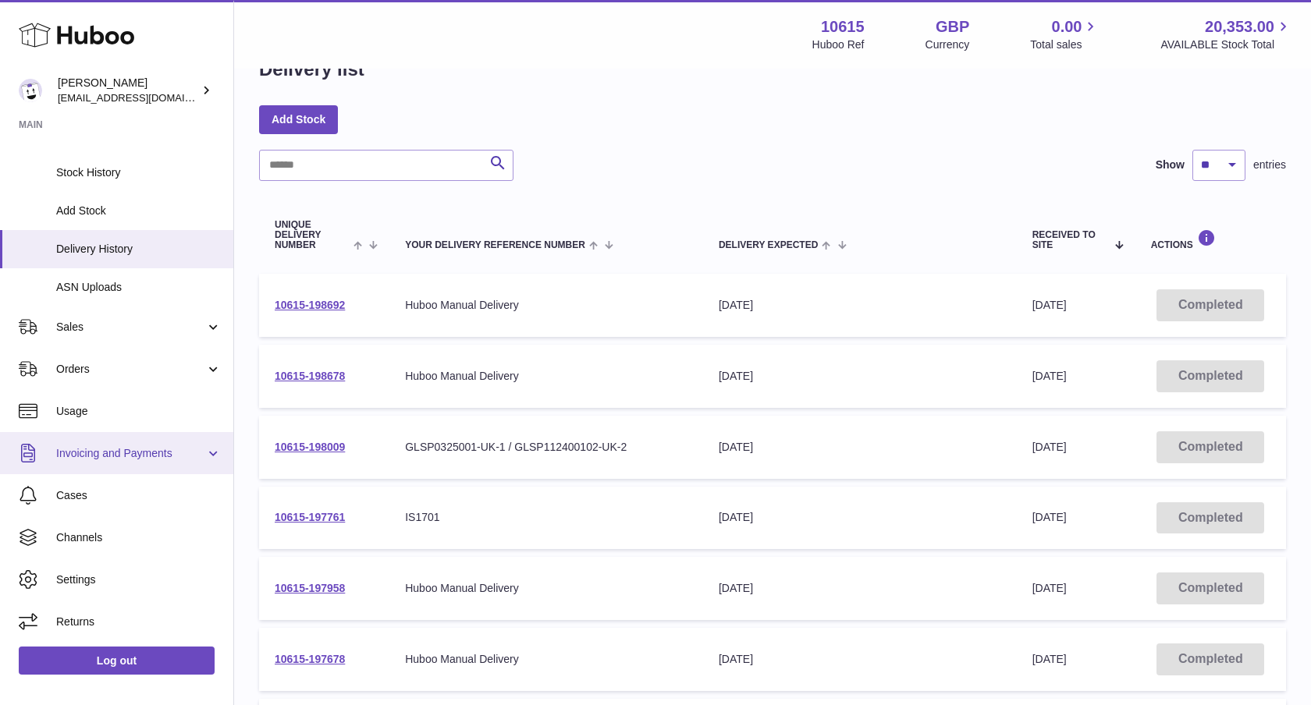
click at [158, 452] on span "Invoicing and Payments" at bounding box center [130, 453] width 149 height 15
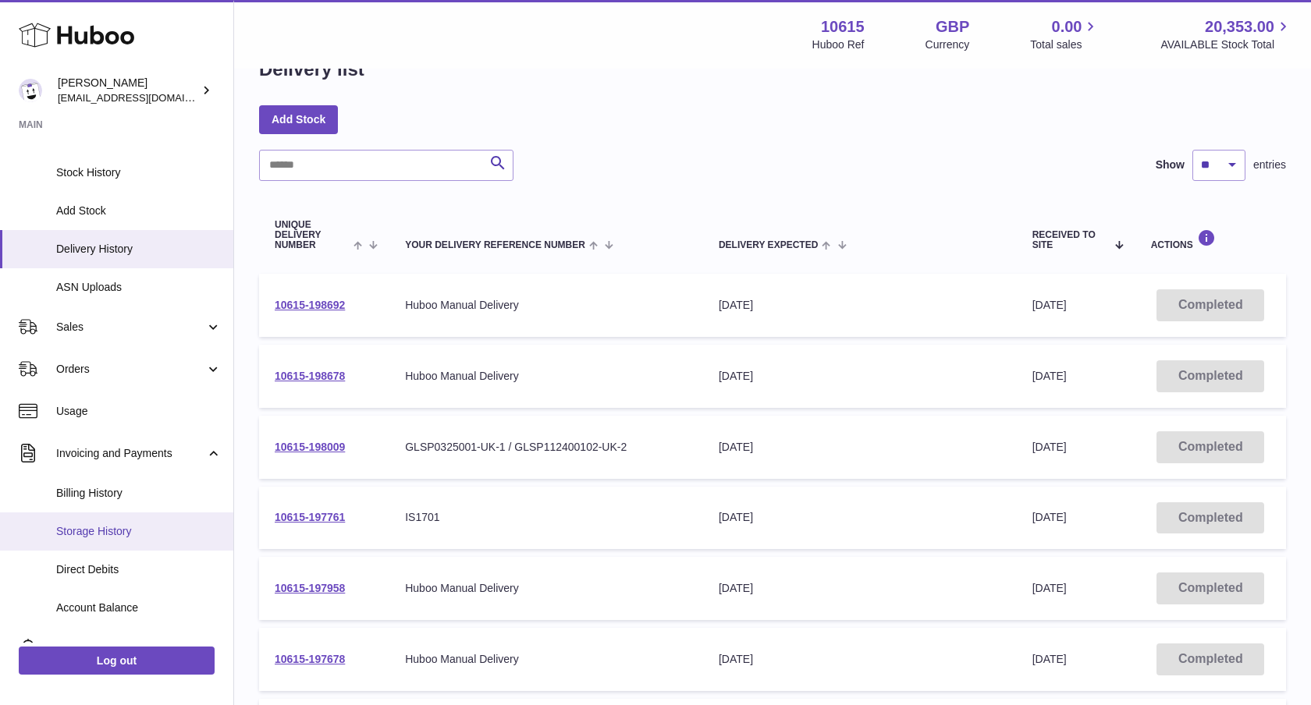
click at [125, 528] on span "Storage History" at bounding box center [138, 531] width 165 height 15
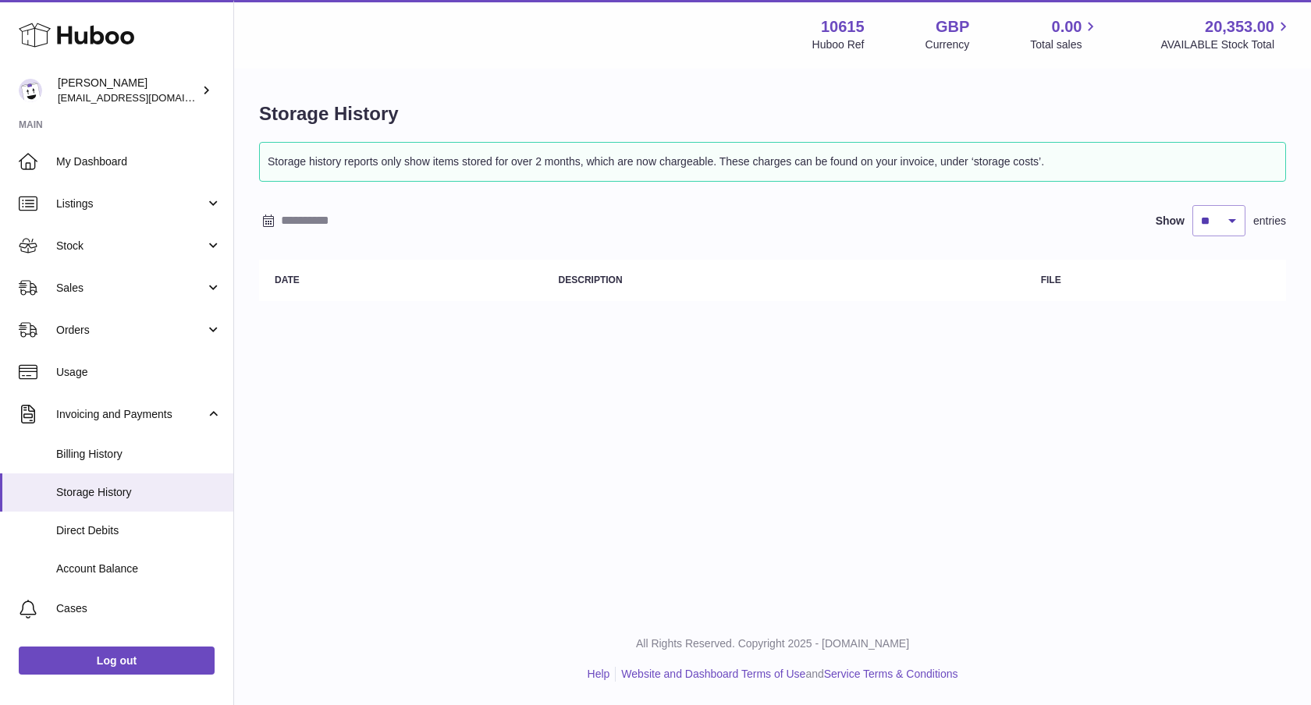
click at [1053, 273] on th "File" at bounding box center [1155, 280] width 261 height 41
click at [345, 314] on div "Storage History Storage history reports only show items stored for over 2 month…" at bounding box center [772, 205] width 1077 height 270
click at [368, 296] on th "Date" at bounding box center [401, 280] width 284 height 41
click at [313, 236] on div "Show ** ** ** *** entries" at bounding box center [772, 220] width 1027 height 31
click at [313, 218] on input "text" at bounding box center [402, 220] width 243 height 25
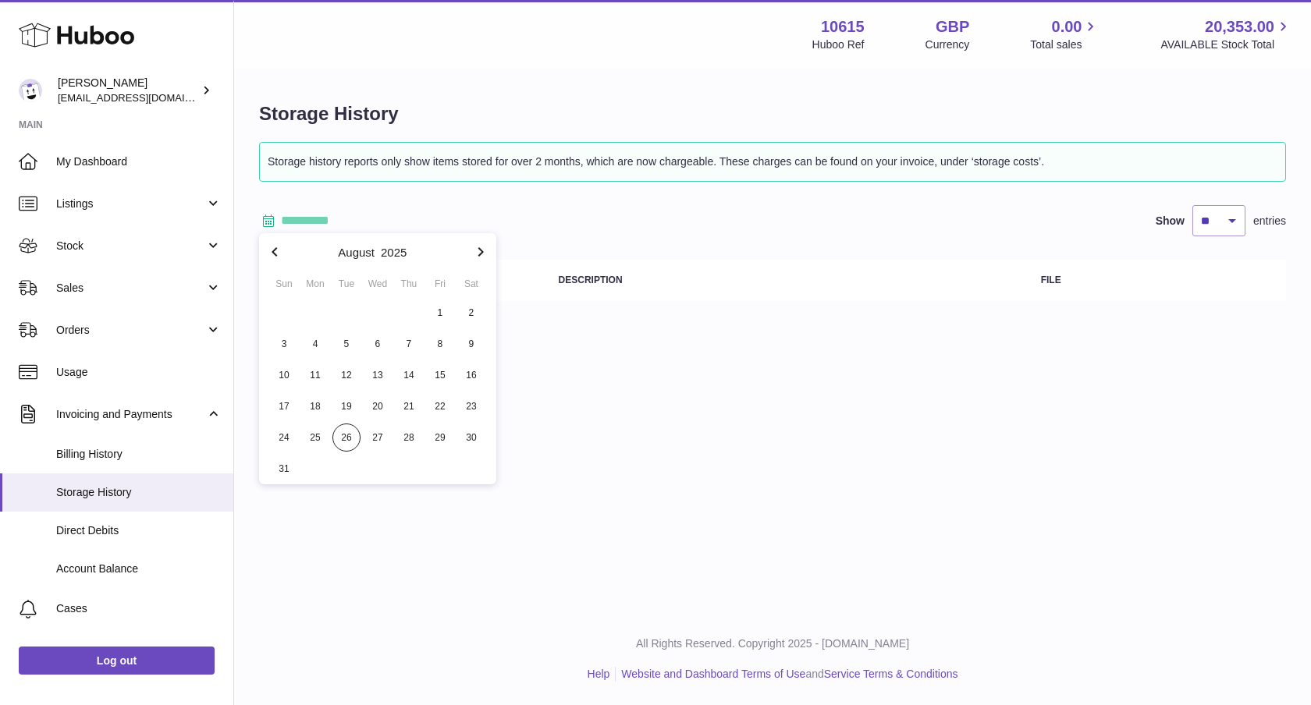
click at [286, 254] on button "button" at bounding box center [274, 251] width 31 height 37
click at [308, 377] on span "14" at bounding box center [315, 375] width 28 height 28
click at [463, 376] on span "19" at bounding box center [471, 375] width 28 height 28
click at [304, 232] on input "**********" at bounding box center [402, 220] width 243 height 25
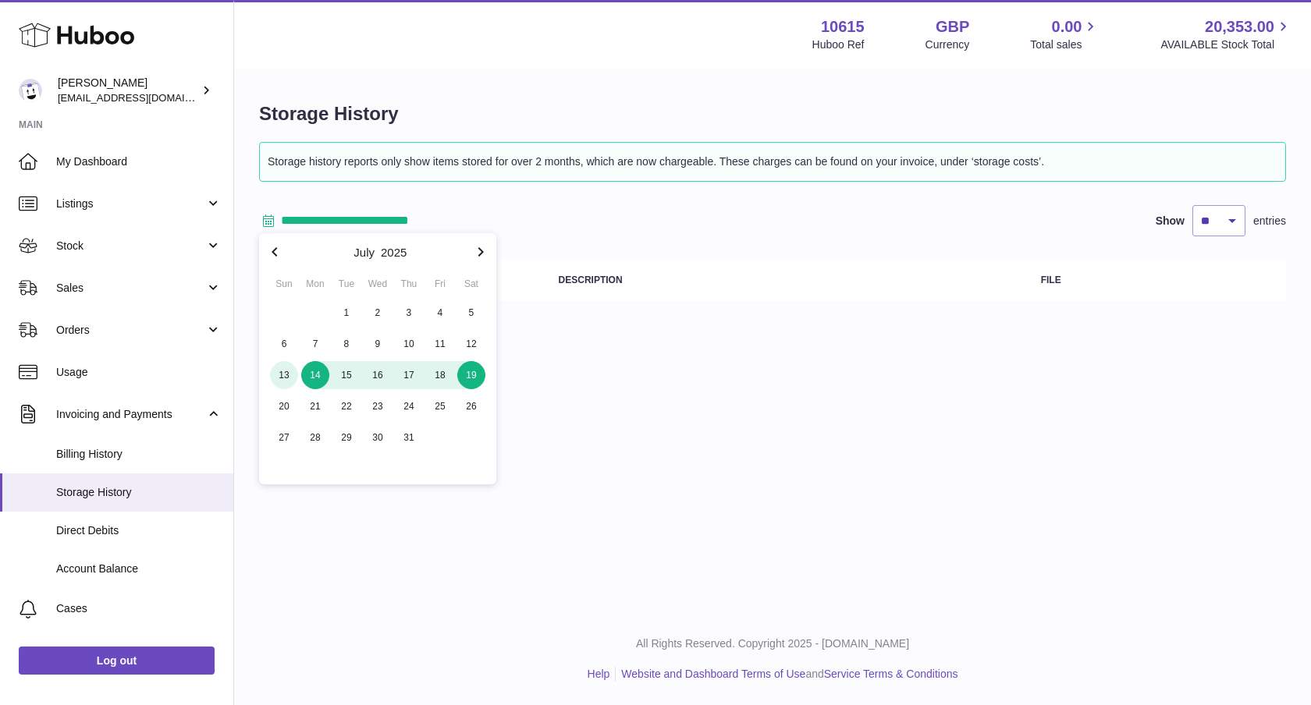
click at [275, 370] on span "13" at bounding box center [284, 375] width 28 height 28
click at [461, 371] on span "19" at bounding box center [471, 375] width 28 height 28
type input "**********"
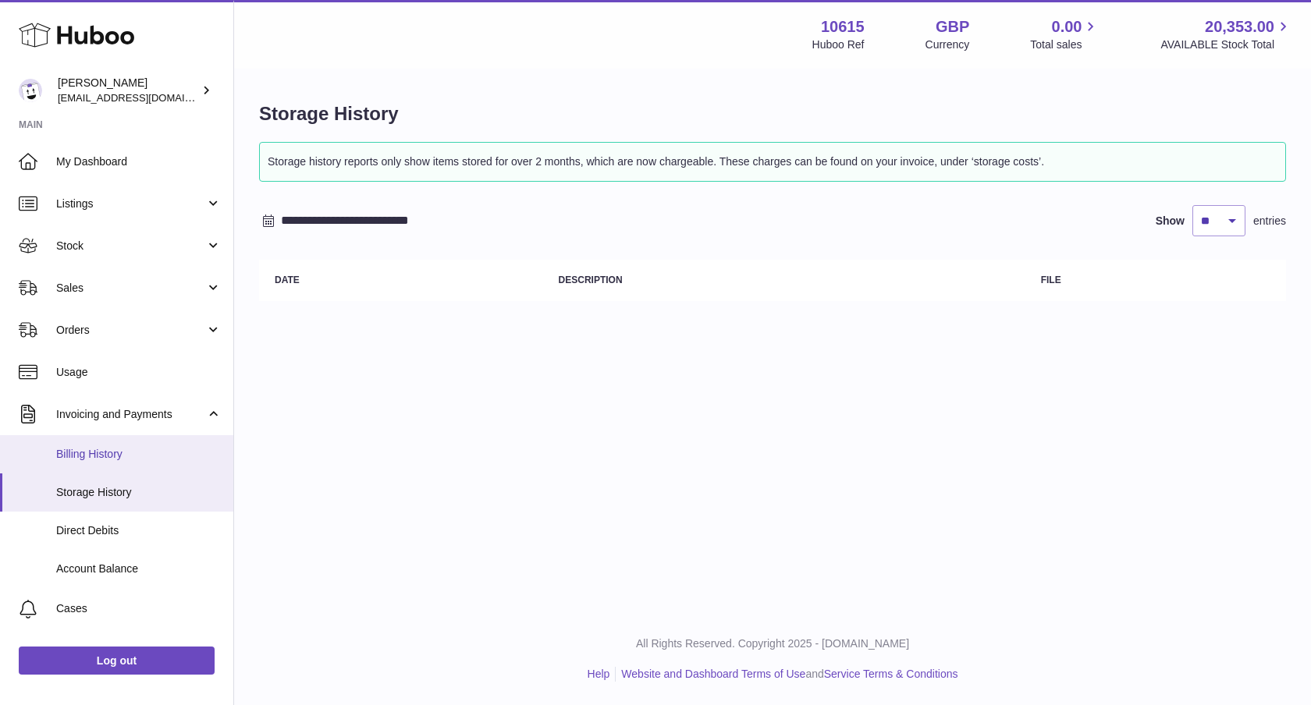
click at [126, 462] on link "Billing History" at bounding box center [116, 454] width 233 height 38
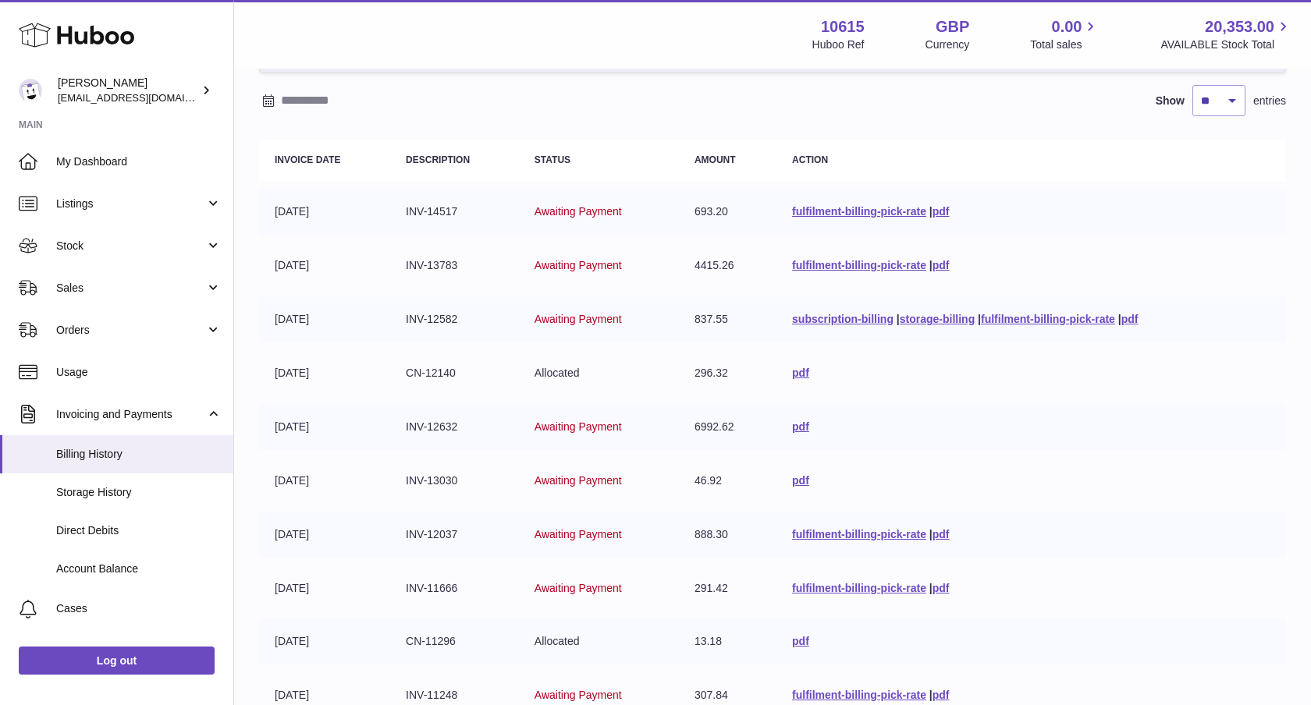
scroll to position [136, 0]
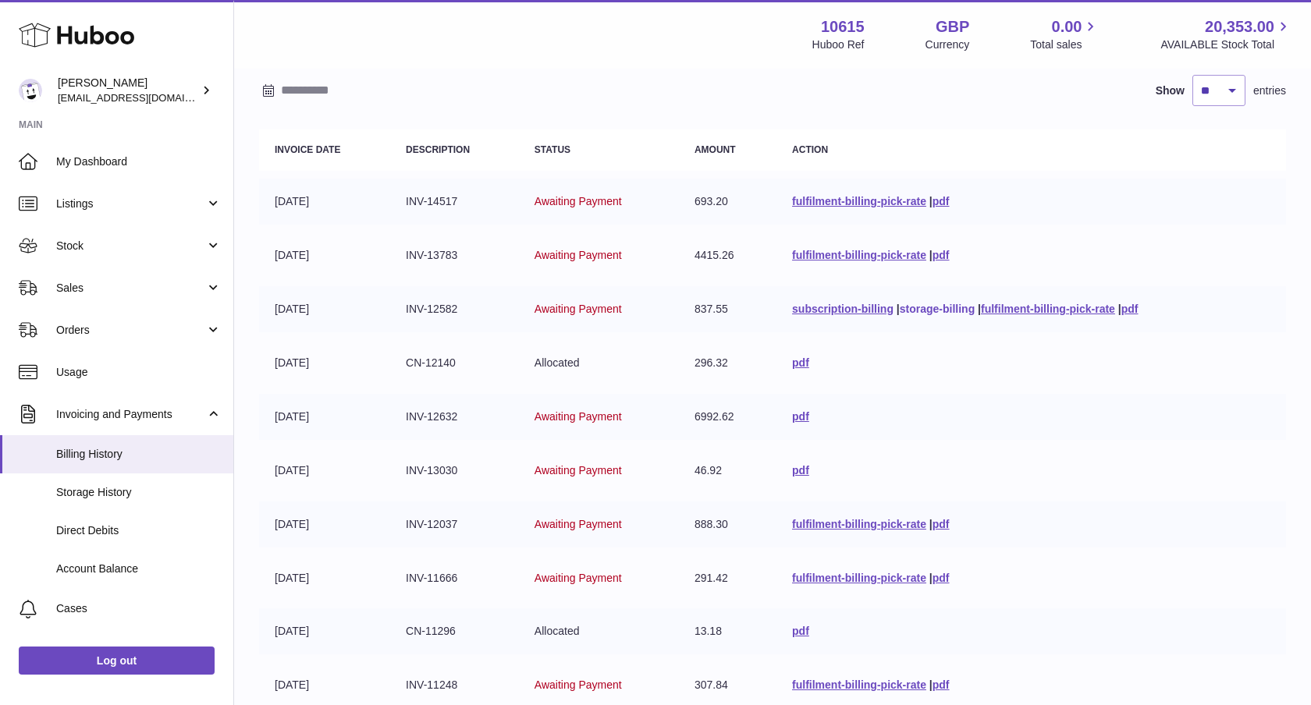
click at [918, 309] on link "storage-billing" at bounding box center [937, 309] width 75 height 12
click at [1130, 309] on link "pdf" at bounding box center [1129, 308] width 17 height 12
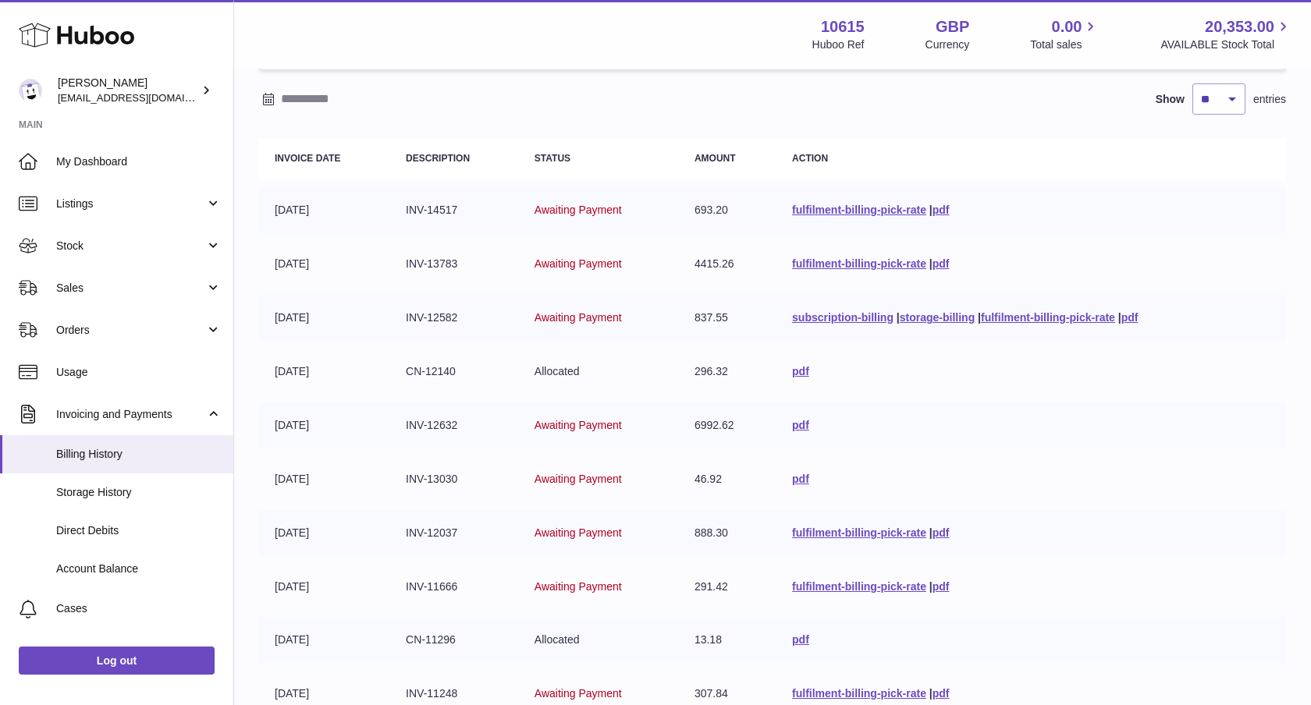
scroll to position [129, 0]
click at [790, 432] on td "pdf" at bounding box center [1031, 424] width 510 height 46
click at [793, 428] on link "pdf" at bounding box center [800, 423] width 17 height 12
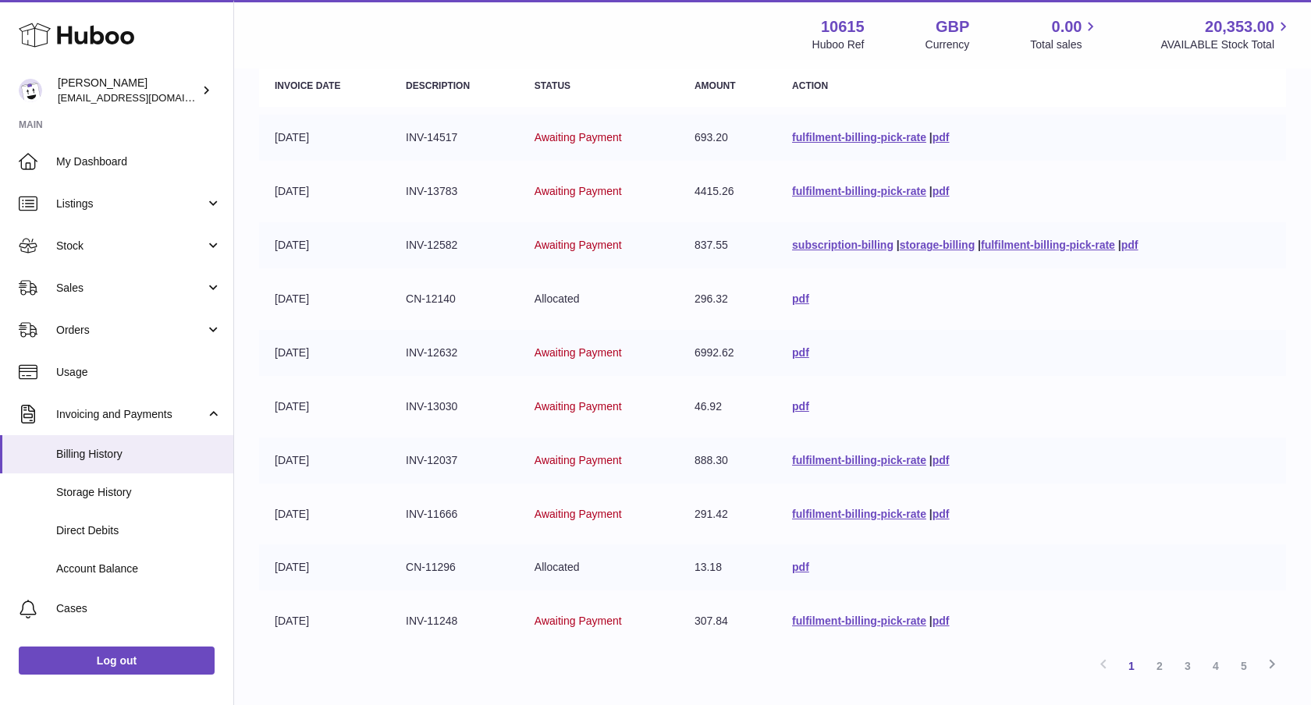
scroll to position [201, 0]
click at [897, 461] on link "fulfilment-billing-pick-rate" at bounding box center [859, 459] width 134 height 12
click at [889, 517] on link "fulfilment-billing-pick-rate" at bounding box center [859, 512] width 134 height 12
click at [798, 560] on link "pdf" at bounding box center [800, 566] width 17 height 12
